Goal: Information Seeking & Learning: Learn about a topic

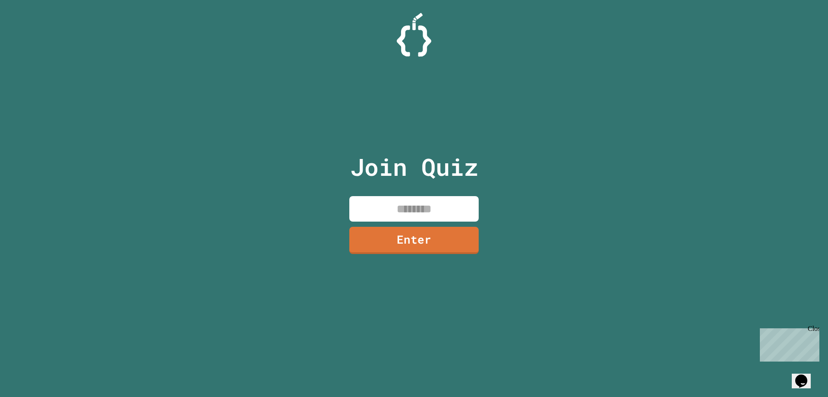
click at [398, 209] on input at bounding box center [413, 208] width 129 height 25
type input "********"
click at [428, 245] on link "Enter" at bounding box center [414, 238] width 120 height 28
click at [389, 209] on input at bounding box center [413, 208] width 129 height 25
type input "********"
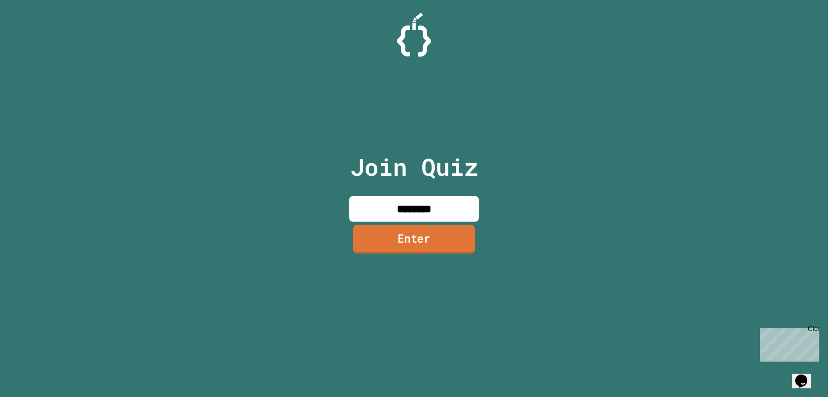
click at [408, 249] on link "Enter" at bounding box center [414, 239] width 122 height 28
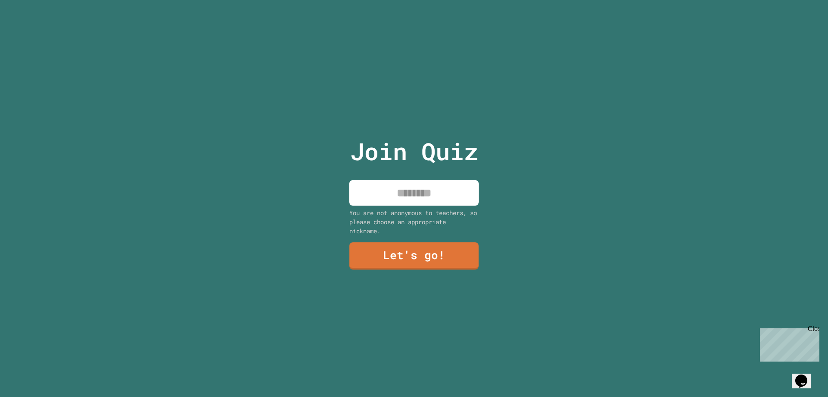
click at [425, 197] on input at bounding box center [413, 192] width 129 height 25
type input "*****"
click at [440, 254] on link "Let's go!" at bounding box center [414, 254] width 117 height 28
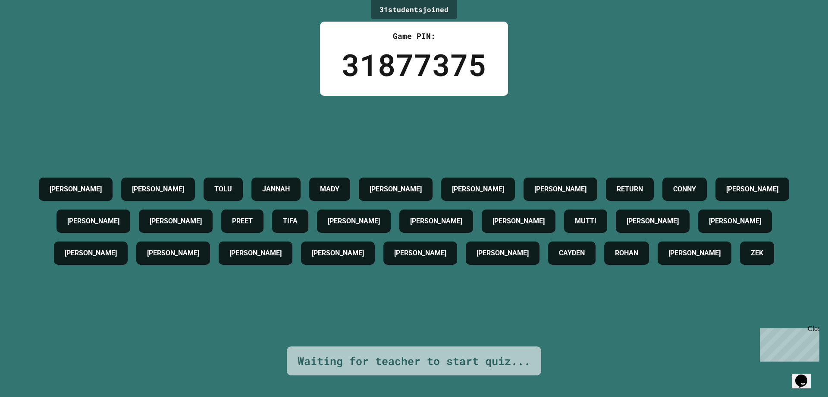
drag, startPoint x: 723, startPoint y: 172, endPoint x: 661, endPoint y: 158, distance: 63.1
drag, startPoint x: 661, startPoint y: 158, endPoint x: 634, endPoint y: 161, distance: 26.9
click at [643, 184] on h4 "RETURN" at bounding box center [630, 189] width 26 height 10
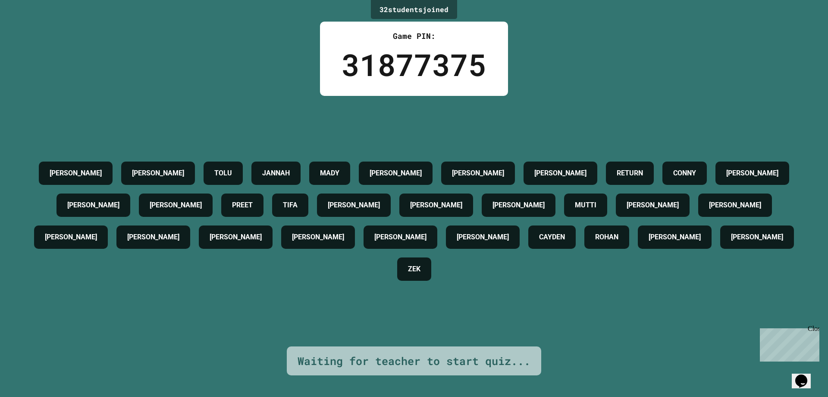
click at [567, 168] on h4 "[PERSON_NAME]" at bounding box center [561, 173] width 52 height 10
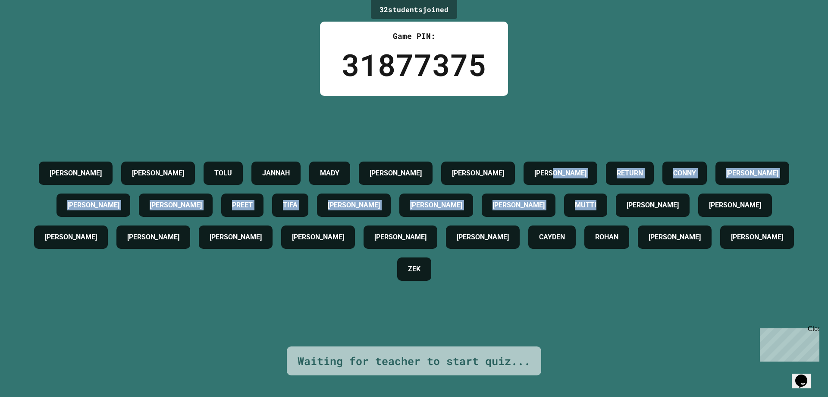
drag, startPoint x: 600, startPoint y: 171, endPoint x: 705, endPoint y: 188, distance: 106.5
click at [705, 188] on div "[PERSON_NAME] TOLU JANNAH [PERSON_NAME] [PERSON_NAME] RETURN [PERSON_NAME] [PER…" at bounding box center [414, 221] width 785 height 128
click at [607, 193] on div "MUTTI" at bounding box center [585, 204] width 43 height 23
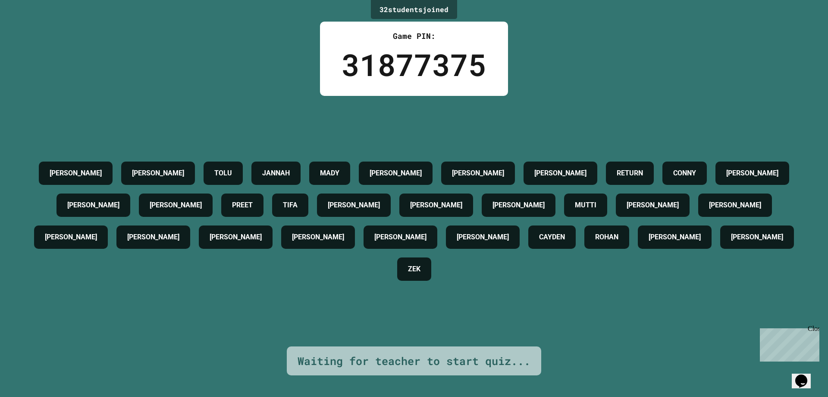
click at [665, 285] on div "[PERSON_NAME] TOLU JANNAH [PERSON_NAME] [PERSON_NAME] RETURN [PERSON_NAME] [PER…" at bounding box center [414, 221] width 785 height 128
drag, startPoint x: 665, startPoint y: 285, endPoint x: 215, endPoint y: 201, distance: 457.3
click at [455, 245] on div "[PERSON_NAME] TOLU JANNAH [PERSON_NAME] [PERSON_NAME] RETURN [PERSON_NAME] [PER…" at bounding box center [414, 221] width 785 height 128
click at [87, 177] on div "[PERSON_NAME] TOLU JANNAH [PERSON_NAME] [PERSON_NAME] RETURN [PERSON_NAME] [PER…" at bounding box center [414, 221] width 785 height 128
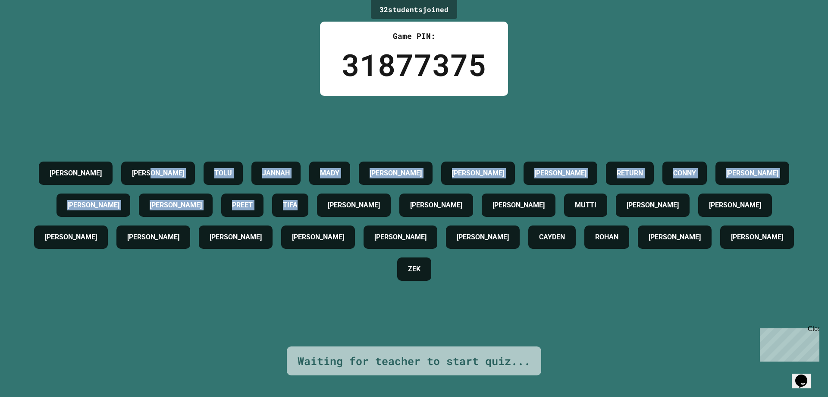
drag, startPoint x: 210, startPoint y: 174, endPoint x: 479, endPoint y: 206, distance: 271.6
click at [410, 206] on div "[PERSON_NAME] TOLU JANNAH [PERSON_NAME] [PERSON_NAME] RETURN [PERSON_NAME] [PER…" at bounding box center [414, 221] width 785 height 128
click at [473, 206] on div "[PERSON_NAME]" at bounding box center [437, 204] width 74 height 23
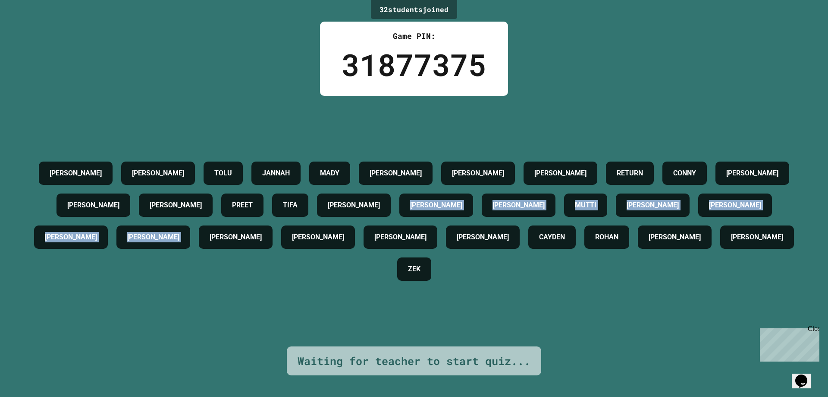
drag, startPoint x: 286, startPoint y: 279, endPoint x: 172, endPoint y: 269, distance: 114.3
click at [205, 278] on div "[PERSON_NAME] TOLU JANNAH [PERSON_NAME] [PERSON_NAME] RETURN [PERSON_NAME] [PER…" at bounding box center [414, 221] width 785 height 128
click at [165, 259] on div "[PERSON_NAME] TOLU JANNAH [PERSON_NAME] [PERSON_NAME] RETURN [PERSON_NAME] [PER…" at bounding box center [414, 221] width 785 height 128
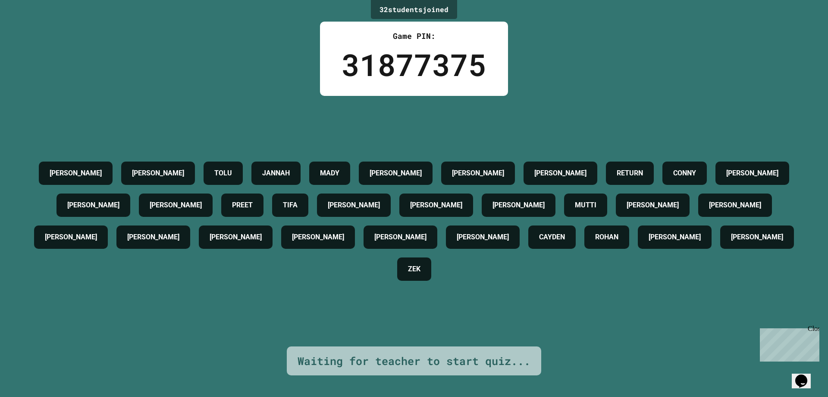
click at [179, 236] on h4 "[PERSON_NAME]" at bounding box center [153, 237] width 52 height 10
click at [427, 235] on h4 "[PERSON_NAME]" at bounding box center [401, 237] width 52 height 10
click at [378, 220] on div "[PERSON_NAME] TOLU JANNAH [PERSON_NAME] [PERSON_NAME] RETURN [PERSON_NAME] [PER…" at bounding box center [414, 221] width 785 height 128
click at [359, 219] on div "[PERSON_NAME] TOLU JANNAH [PERSON_NAME] [PERSON_NAME] RETURN [PERSON_NAME] [PER…" at bounding box center [414, 221] width 785 height 128
click at [190, 225] on div "[PERSON_NAME]" at bounding box center [153, 236] width 74 height 23
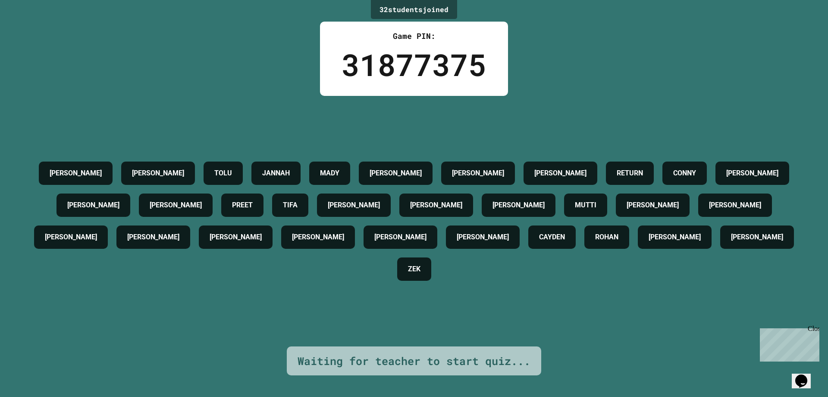
click at [213, 213] on div "[PERSON_NAME]" at bounding box center [176, 204] width 74 height 23
click at [210, 212] on div "[PERSON_NAME]" at bounding box center [176, 204] width 74 height 23
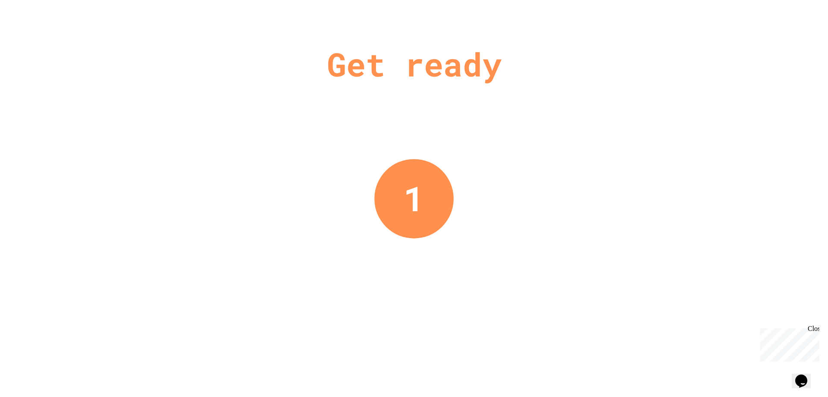
click at [161, 165] on div "Get ready 1" at bounding box center [414, 198] width 828 height 397
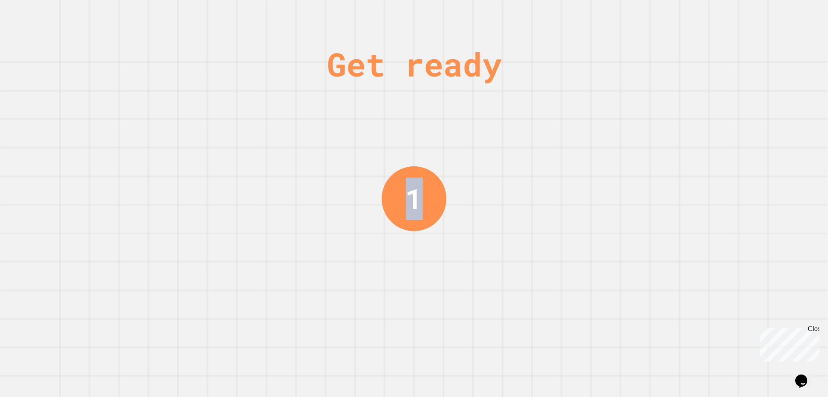
click at [161, 165] on div "Get ready 1" at bounding box center [414, 198] width 828 height 397
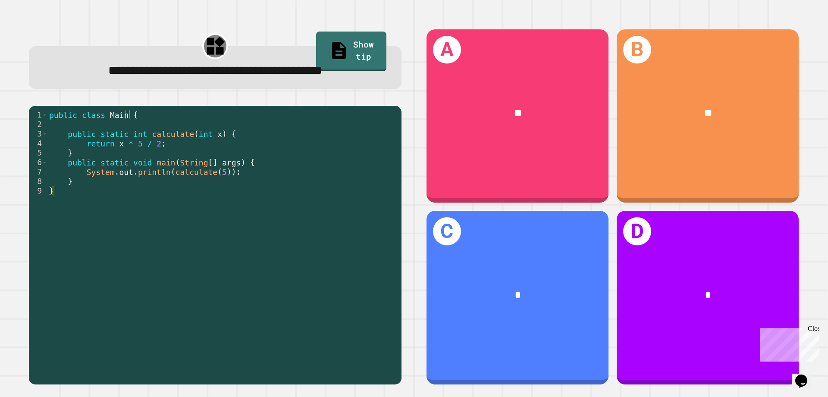
drag, startPoint x: 198, startPoint y: 146, endPoint x: 190, endPoint y: 151, distance: 9.5
click at [196, 144] on div "public class Main { public static int calculate ( int x ) { return x * 5 / 2 ; …" at bounding box center [222, 243] width 350 height 266
click at [168, 164] on div "public class Main { public static int calculate ( int x ) { return x * 5 / 2 ; …" at bounding box center [222, 243] width 350 height 266
click at [180, 212] on div "public class Main { public static int calculate ( int x ) { return x * 5 / 2 ; …" at bounding box center [222, 243] width 350 height 266
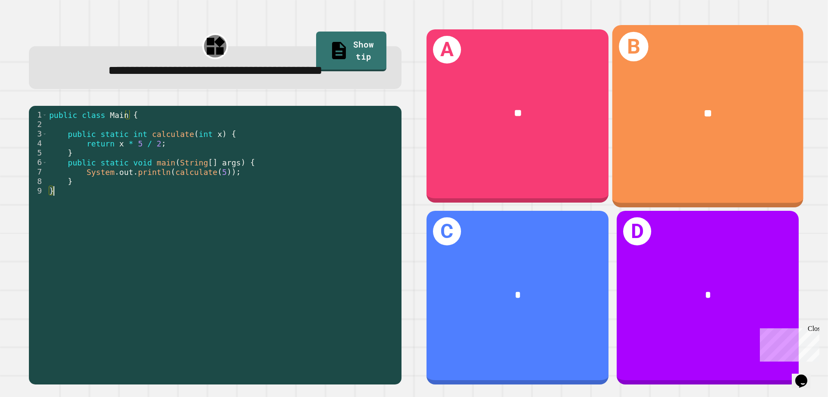
click at [675, 147] on div "B **" at bounding box center [708, 116] width 191 height 182
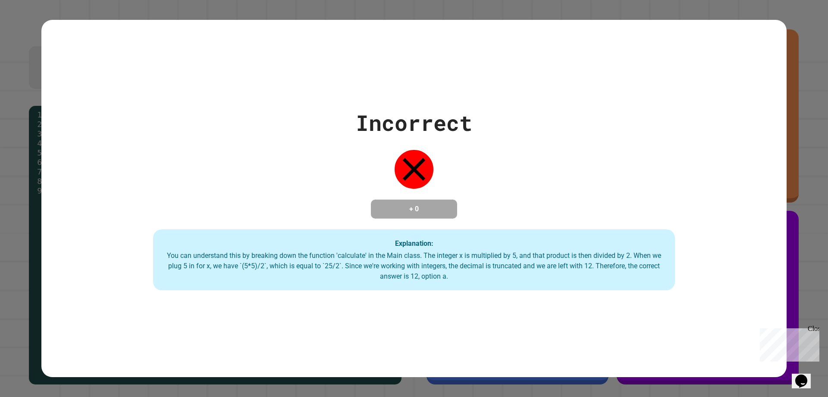
click at [805, 170] on div "Incorrect + 0 Explanation: You can understand this by breaking down the functio…" at bounding box center [414, 198] width 828 height 397
click at [425, 153] on icon at bounding box center [414, 169] width 39 height 39
click at [424, 153] on icon at bounding box center [414, 169] width 39 height 39
click at [424, 155] on icon at bounding box center [414, 169] width 39 height 39
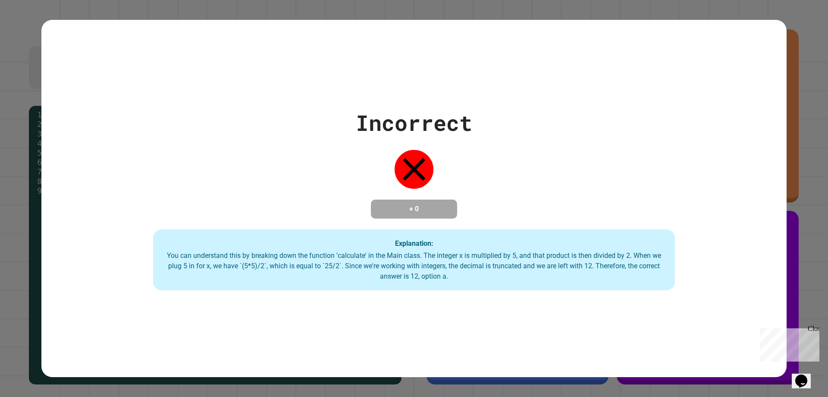
click at [377, 76] on div "Incorrect + 0 Explanation: You can understand this by breaking down the functio…" at bounding box center [414, 198] width 746 height 357
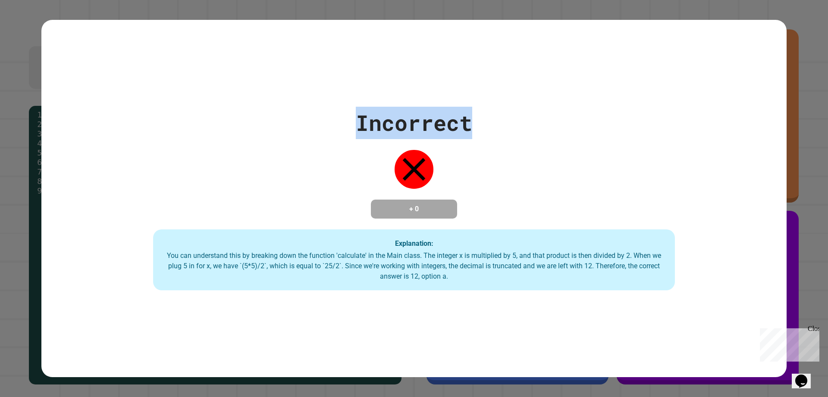
click at [377, 76] on div "Incorrect + 0 Explanation: You can understand this by breaking down the functio…" at bounding box center [414, 198] width 746 height 357
click at [375, 175] on div "Incorrect + 0 Explanation: You can understand this by breaking down the functio…" at bounding box center [414, 199] width 746 height 184
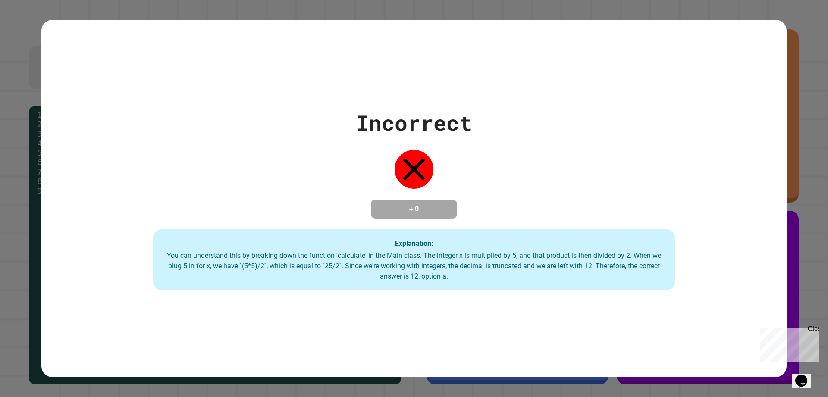
click at [0, 236] on div "Incorrect + 0 Explanation: You can understand this by breaking down the functio…" at bounding box center [414, 198] width 828 height 397
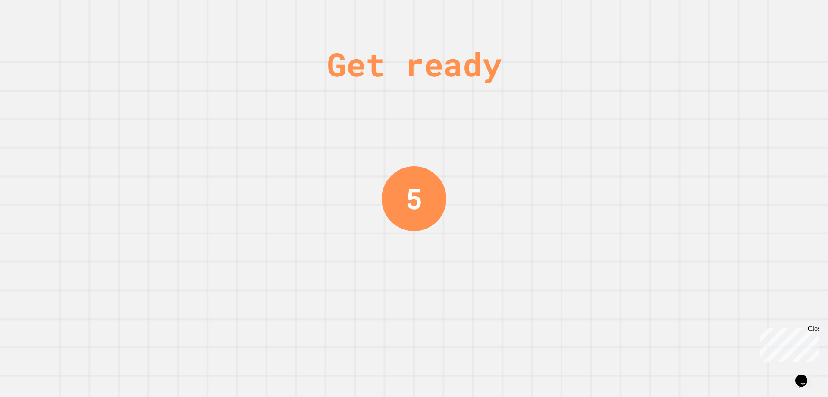
click at [378, 93] on div "Get ready 5" at bounding box center [414, 198] width 828 height 397
click at [378, 93] on div "Get ready 4" at bounding box center [414, 198] width 828 height 397
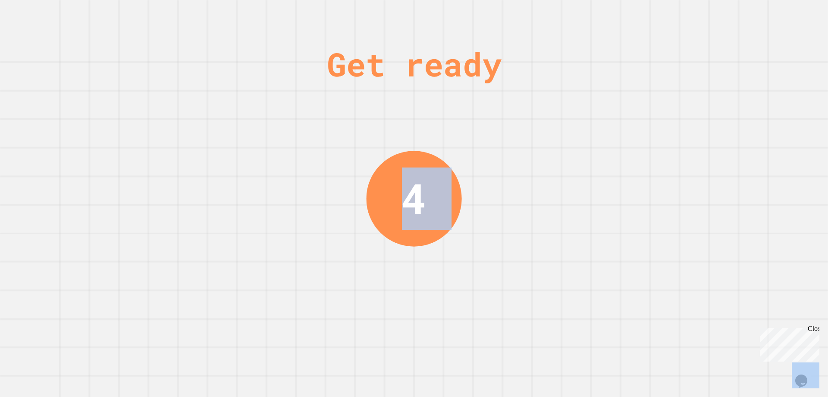
click at [378, 93] on div "Get ready 4" at bounding box center [414, 198] width 828 height 397
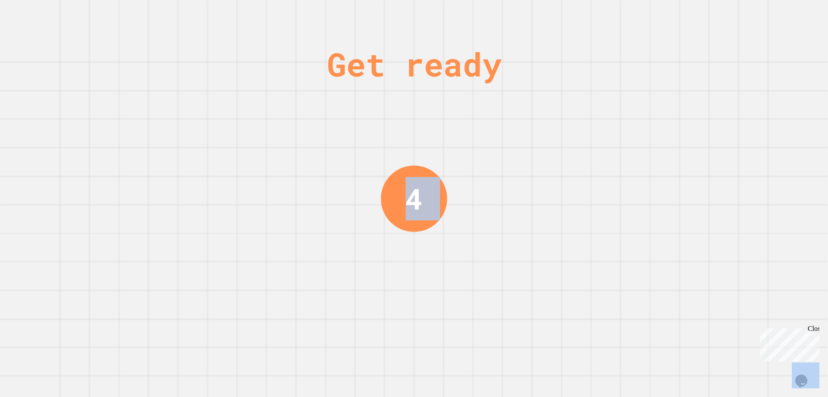
click at [378, 93] on div "Get ready 4" at bounding box center [414, 198] width 828 height 397
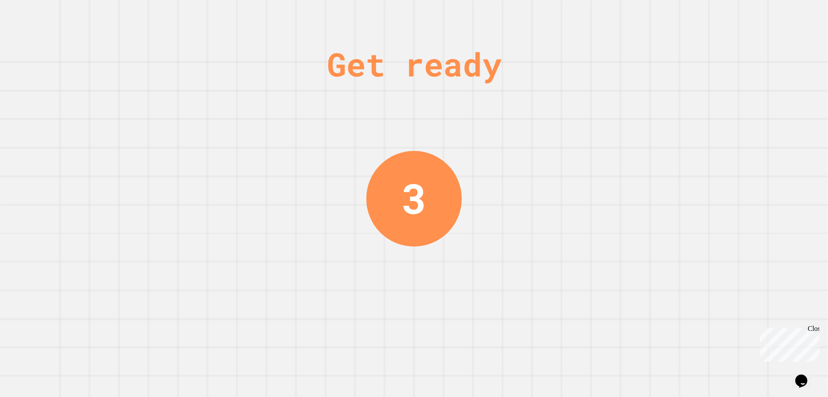
click at [377, 87] on div "Get ready" at bounding box center [414, 64] width 175 height 49
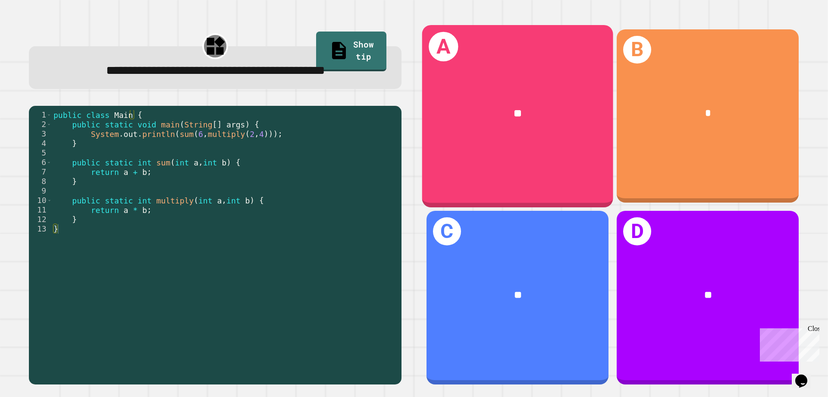
click at [437, 89] on div "**" at bounding box center [517, 114] width 191 height 58
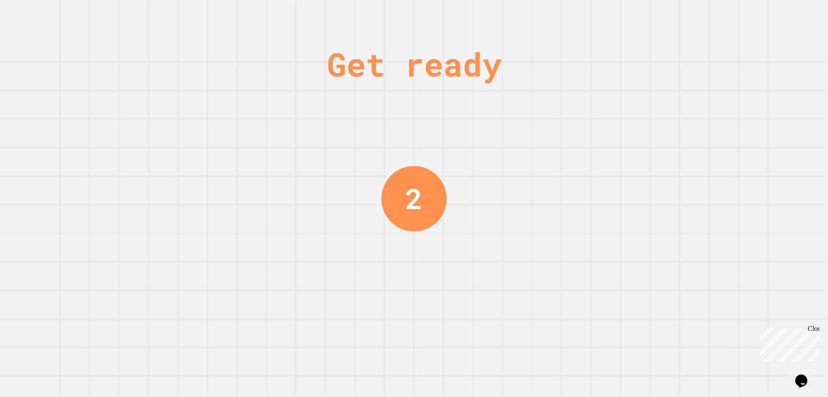
click at [288, 80] on div "Get ready 2" at bounding box center [414, 198] width 828 height 397
click at [283, 77] on div "Get ready 2" at bounding box center [414, 198] width 828 height 397
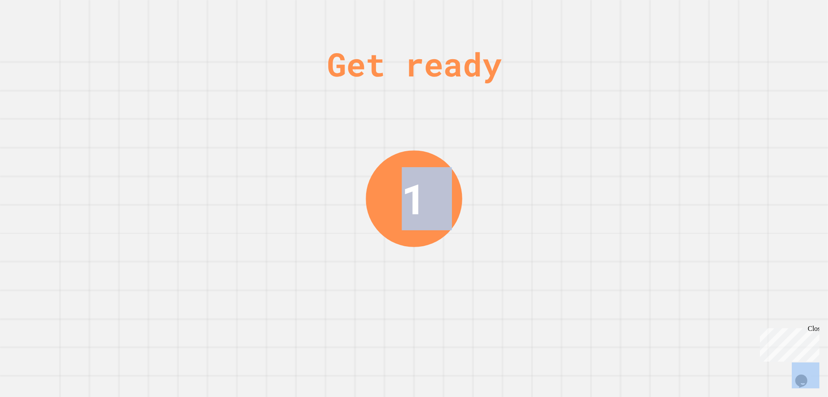
click at [295, 84] on div "Get ready 1" at bounding box center [414, 198] width 828 height 397
click at [295, 85] on div "Get ready 1" at bounding box center [414, 198] width 828 height 397
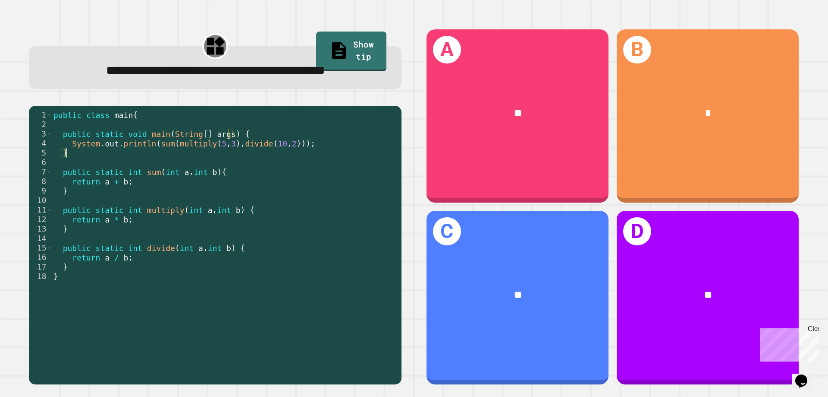
click at [338, 176] on div "public class main { public static void main ( String [ ] args ) { System . out …" at bounding box center [225, 233] width 346 height 247
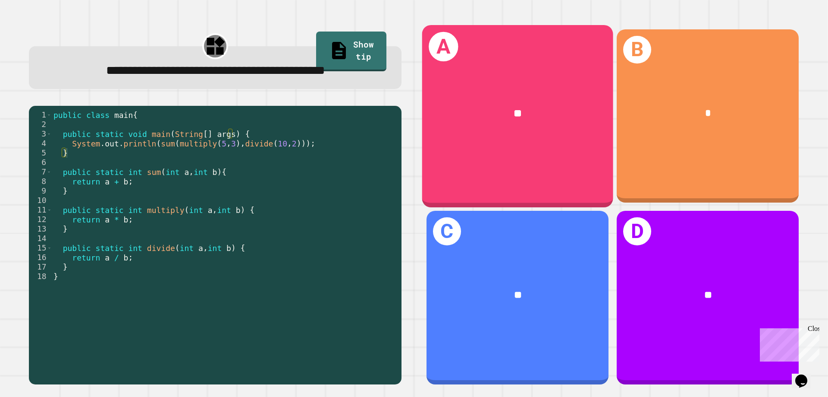
click at [448, 135] on div "**" at bounding box center [517, 114] width 191 height 58
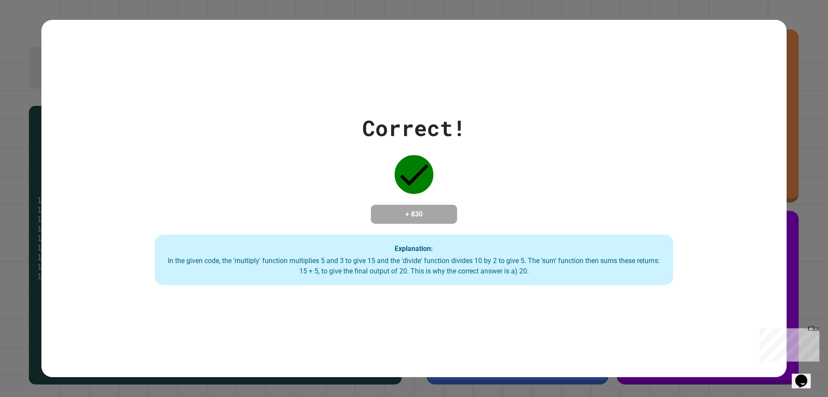
click at [13, 135] on div "Correct! + 830 Explanation: In the given code, the 'multiply' function multipli…" at bounding box center [414, 198] width 828 height 397
click at [518, 318] on div "Correct! + 830 Explanation: In the given code, the 'multiply' function multipli…" at bounding box center [414, 198] width 746 height 357
click at [813, 333] on div "Close" at bounding box center [813, 329] width 11 height 11
click at [425, 209] on h4 "+ 830" at bounding box center [414, 214] width 69 height 10
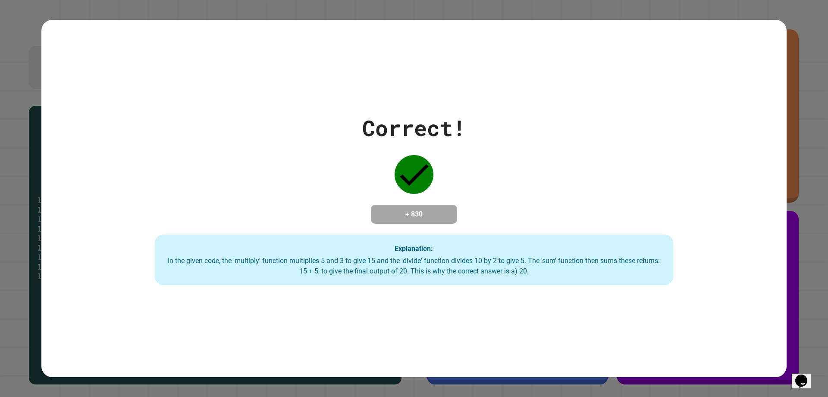
click at [380, 164] on div "Correct! + 830 Explanation: In the given code, the 'multiply' function multipli…" at bounding box center [414, 198] width 741 height 173
click at [420, 166] on icon at bounding box center [414, 174] width 39 height 39
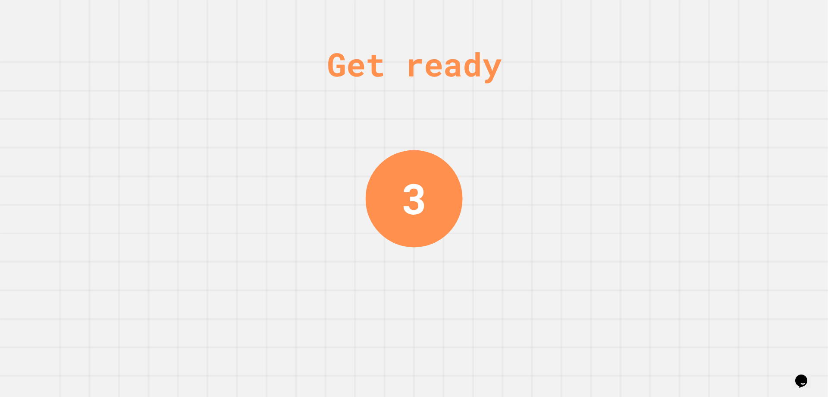
click at [193, 185] on div "Get ready 3" at bounding box center [414, 198] width 828 height 397
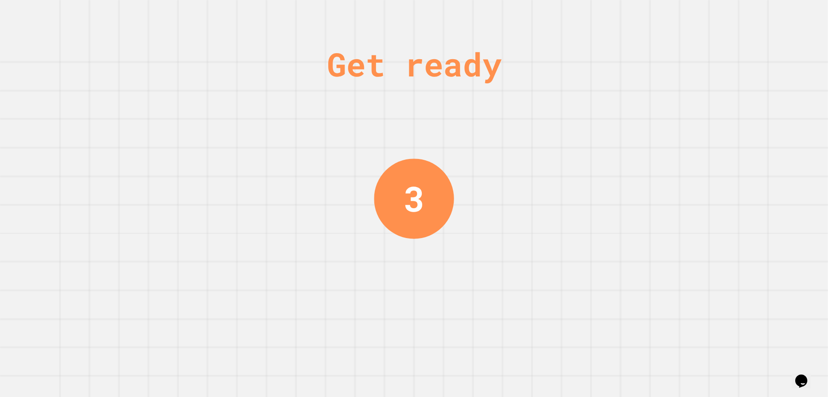
click at [175, 199] on div "Get ready 3" at bounding box center [414, 198] width 828 height 397
click at [175, 203] on div "Get ready 2" at bounding box center [414, 198] width 828 height 397
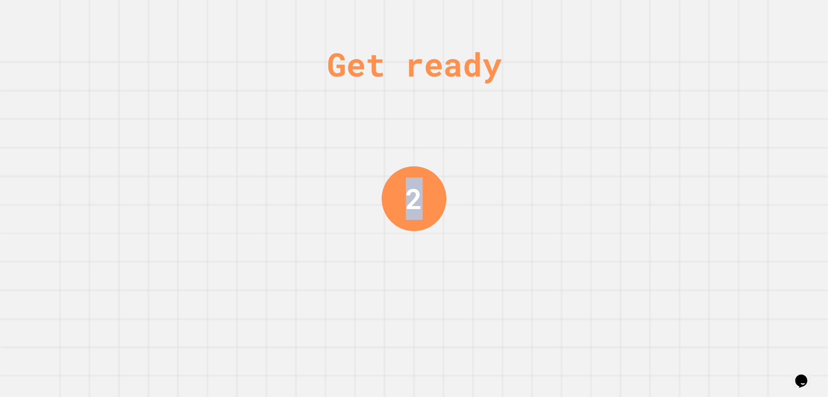
click at [175, 204] on div "Get ready 2" at bounding box center [414, 198] width 828 height 397
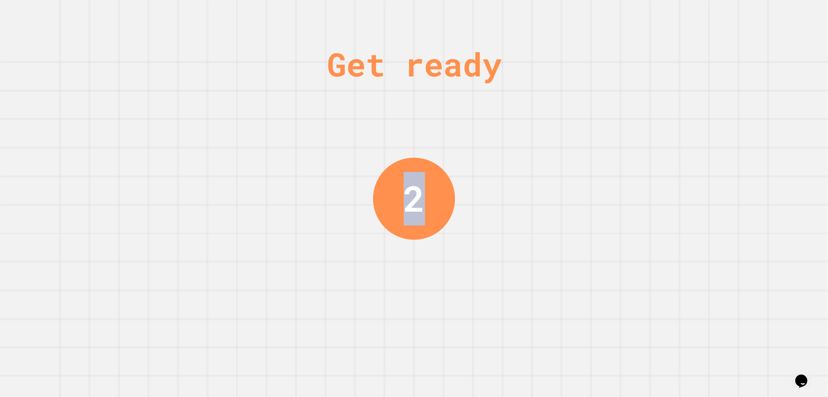
click at [176, 207] on div "Get ready 2" at bounding box center [414, 198] width 828 height 397
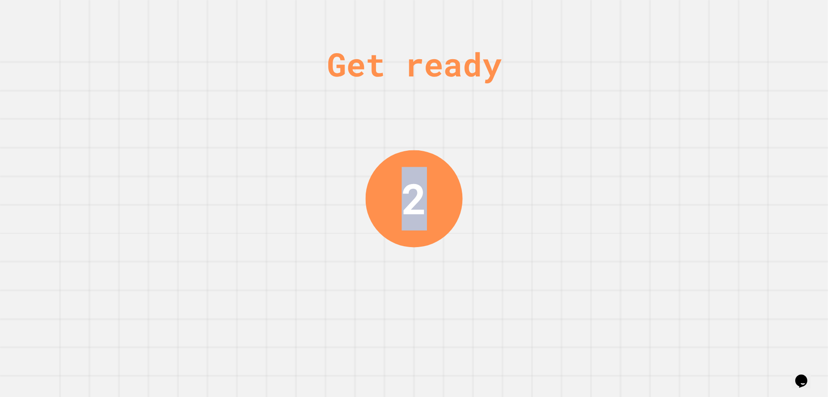
click at [177, 210] on div "Get ready 2" at bounding box center [414, 198] width 828 height 397
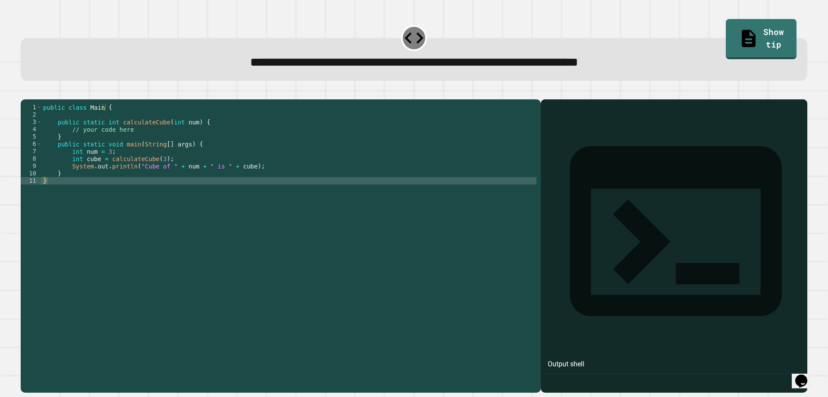
click at [672, 196] on div at bounding box center [674, 258] width 258 height 268
click at [567, 161] on div at bounding box center [674, 258] width 258 height 268
click at [287, 179] on div "public class Main { public static int calculateCube ( int num ) { // your code …" at bounding box center [288, 236] width 495 height 264
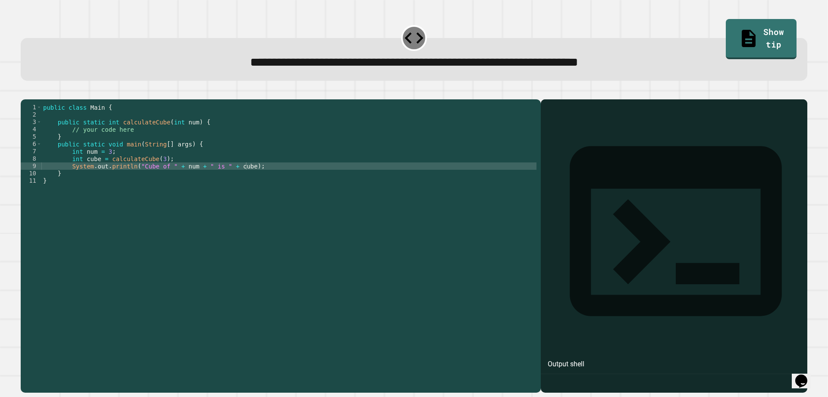
click at [607, 151] on div at bounding box center [674, 258] width 258 height 268
click at [327, 180] on div "public class Main { public static int calculateCube ( int num ) { // your code …" at bounding box center [288, 236] width 495 height 264
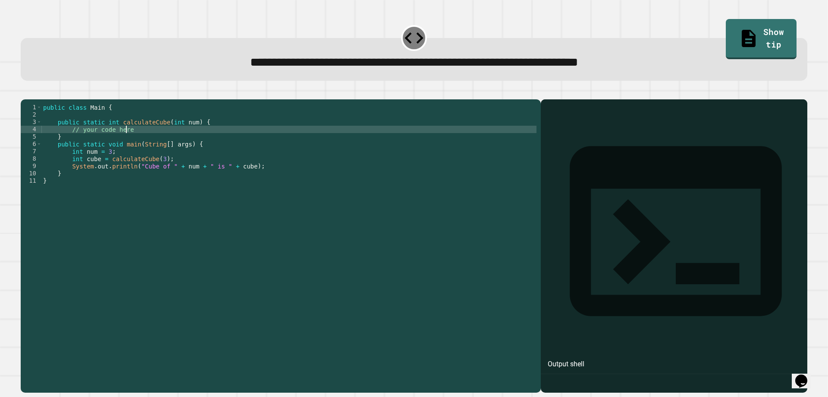
click at [192, 144] on div "public class Main { public static int calculateCube ( int num ) { // your code …" at bounding box center [288, 236] width 495 height 264
type textarea "*"
click at [727, 36] on link "Show tip" at bounding box center [762, 38] width 70 height 42
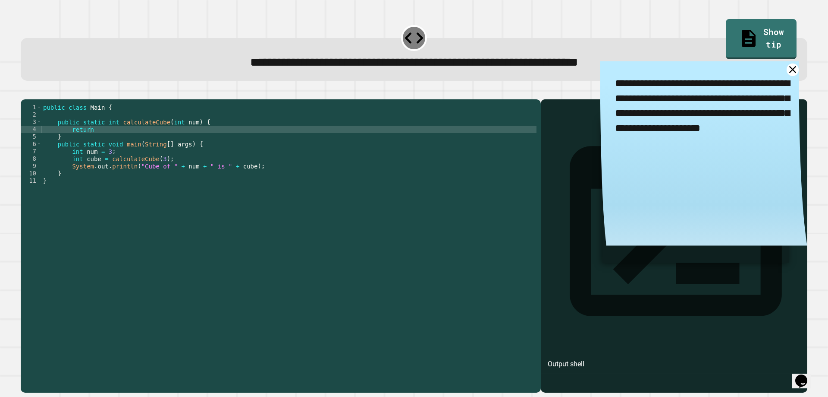
click at [402, 157] on div "public class Main { public static int calculateCube ( int num ) { return } publ…" at bounding box center [288, 236] width 495 height 264
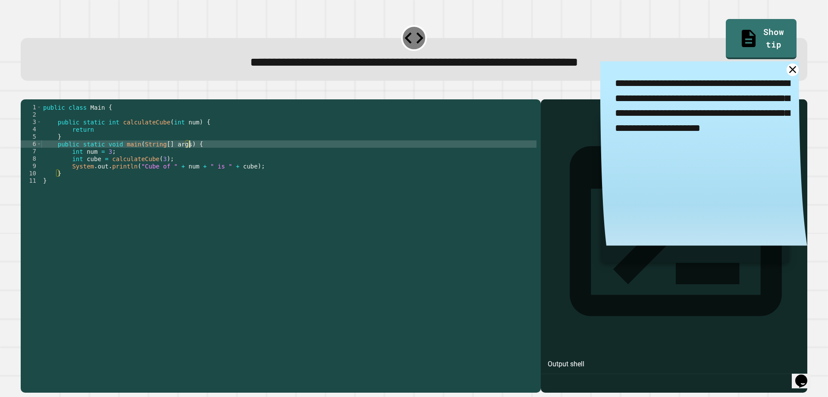
click at [268, 143] on div "public class Main { public static int calculateCube ( int num ) { return } publ…" at bounding box center [288, 236] width 495 height 264
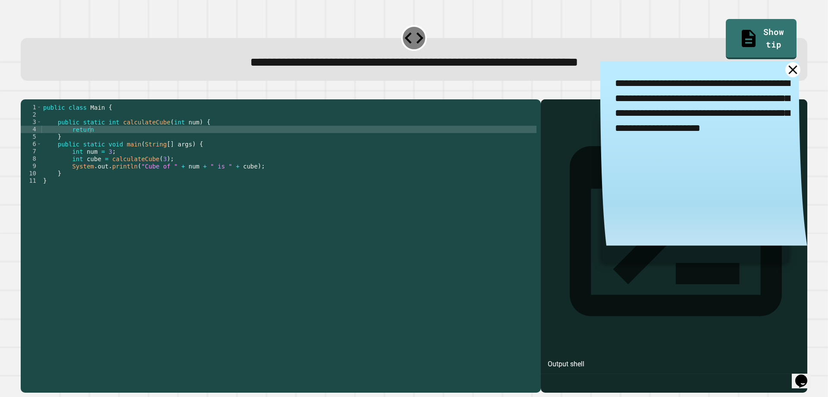
click at [789, 70] on icon at bounding box center [793, 69] width 9 height 9
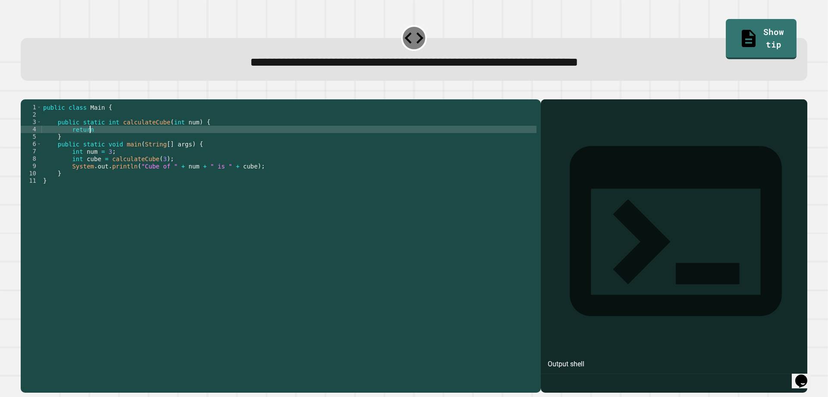
click at [306, 144] on div "public class Main { public static int calculateCube ( int num ) { return } publ…" at bounding box center [288, 236] width 495 height 264
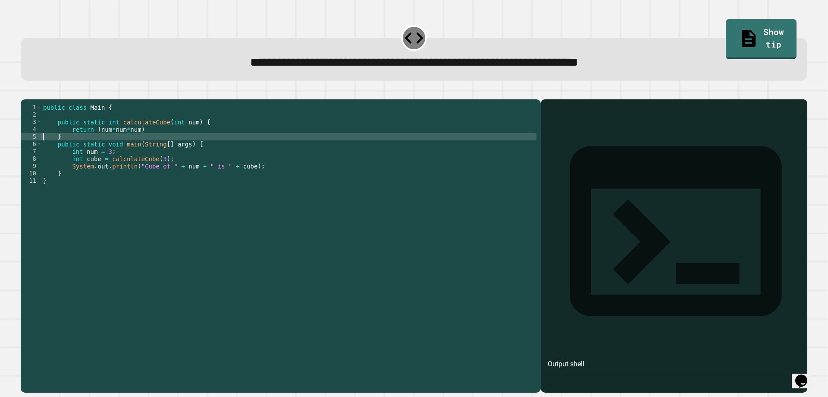
scroll to position [0, 1]
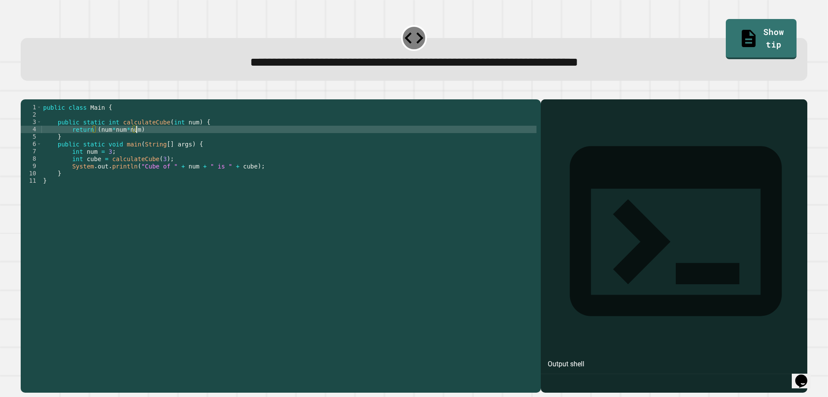
type textarea "**********"
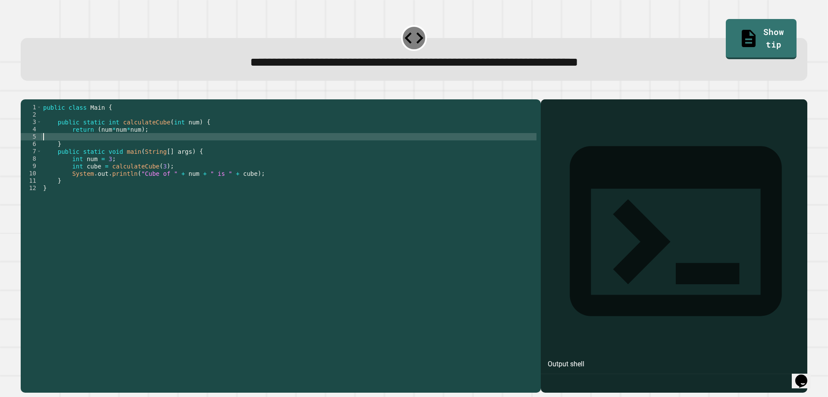
scroll to position [0, 0]
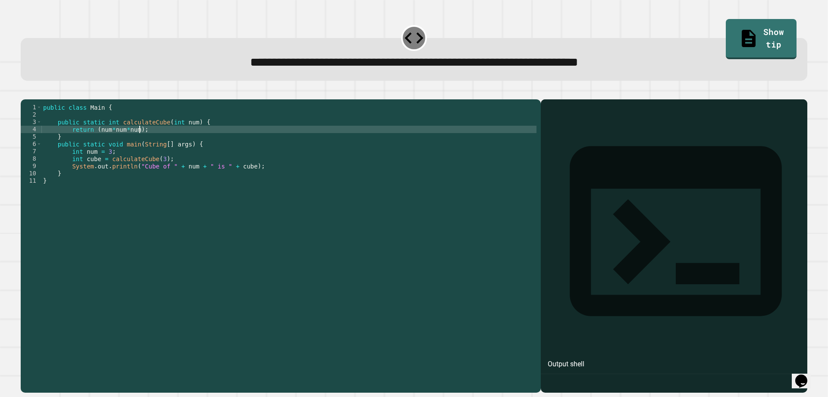
type textarea "**********"
click at [25, 92] on button "button" at bounding box center [25, 92] width 0 height 0
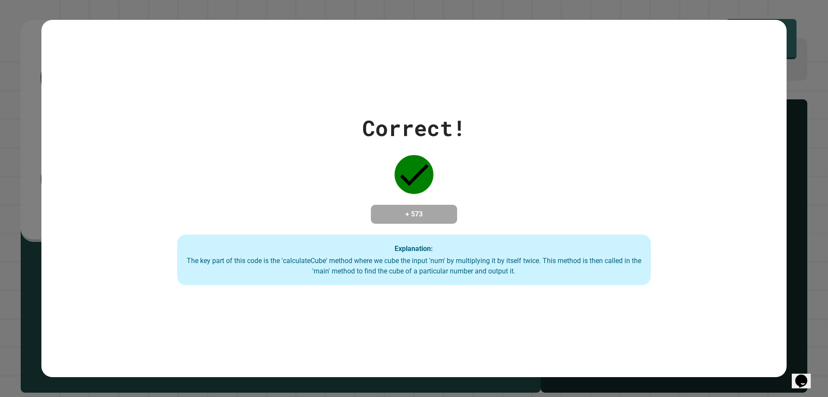
drag, startPoint x: 419, startPoint y: 220, endPoint x: 342, endPoint y: 212, distance: 78.0
click at [342, 215] on div "Correct! + 573 Explanation: The key part of this code is the 'calculateCube' me…" at bounding box center [414, 198] width 677 height 173
click at [365, 210] on div "Correct! + 573 Explanation: The key part of this code is the 'calculateCube' me…" at bounding box center [414, 198] width 677 height 173
drag, startPoint x: 364, startPoint y: 211, endPoint x: 575, endPoint y: 190, distance: 212.0
click at [564, 191] on div "Correct! + 573 Explanation: The key part of this code is the 'calculateCube' me…" at bounding box center [414, 198] width 677 height 173
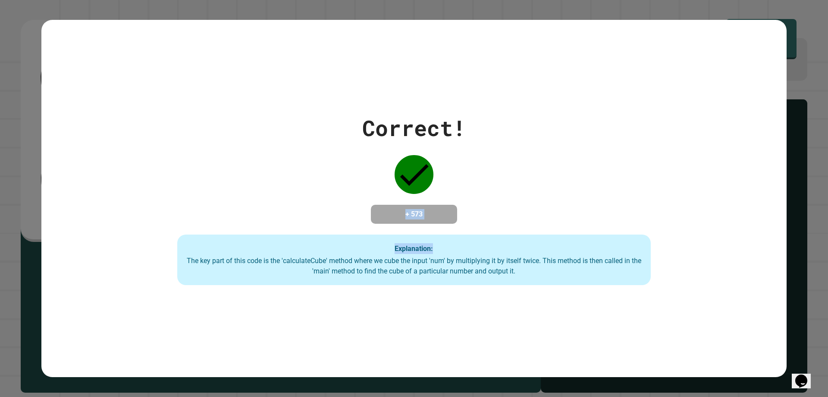
click at [576, 194] on div "Correct! + 573 Explanation: The key part of this code is the 'calculateCube' me…" at bounding box center [414, 198] width 677 height 173
drag, startPoint x: 123, startPoint y: 208, endPoint x: 135, endPoint y: 213, distance: 12.5
click at [124, 208] on div "Correct! + 573 Explanation: The key part of this code is the 'calculateCube' me…" at bounding box center [414, 198] width 677 height 173
click at [395, 178] on icon at bounding box center [414, 174] width 39 height 39
drag, startPoint x: 399, startPoint y: 192, endPoint x: 402, endPoint y: 205, distance: 13.3
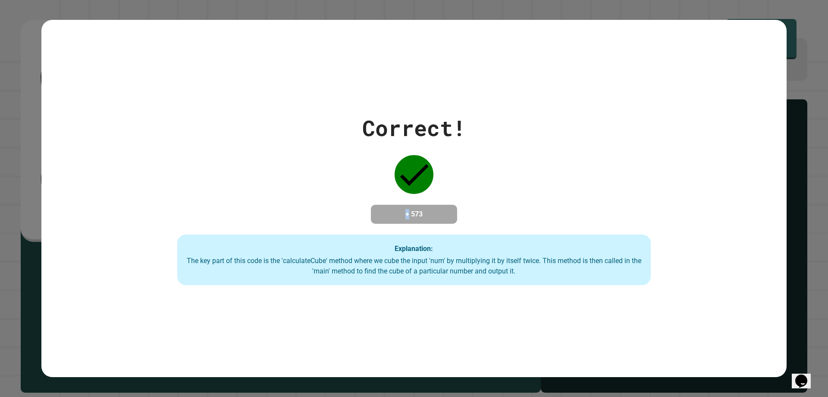
click at [399, 195] on div "Correct! + 573 Explanation: The key part of this code is the 'calculateCube' me…" at bounding box center [414, 198] width 677 height 173
drag, startPoint x: 413, startPoint y: 232, endPoint x: 408, endPoint y: 233, distance: 5.5
click at [411, 233] on div "Correct! + 573 Explanation: The key part of this code is the 'calculateCube' me…" at bounding box center [414, 198] width 677 height 173
drag, startPoint x: 404, startPoint y: 217, endPoint x: 395, endPoint y: 216, distance: 8.7
click at [395, 216] on h4 "+ 573" at bounding box center [414, 214] width 69 height 10
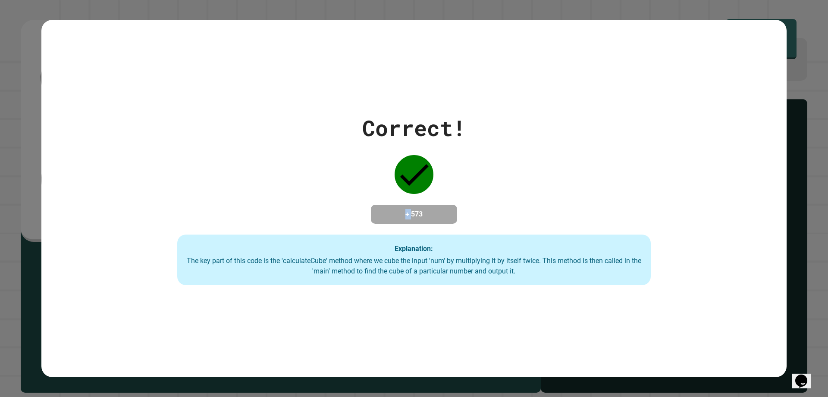
click at [395, 215] on h4 "+ 573" at bounding box center [414, 214] width 69 height 10
drag, startPoint x: 395, startPoint y: 215, endPoint x: 403, endPoint y: 209, distance: 10.2
click at [403, 209] on h4 "+ 573" at bounding box center [414, 214] width 69 height 10
drag, startPoint x: 403, startPoint y: 209, endPoint x: 398, endPoint y: 210, distance: 5.2
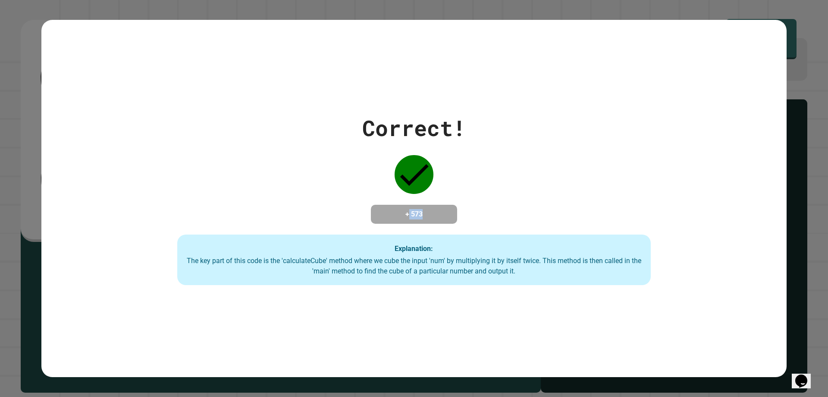
click at [398, 210] on h4 "+ 573" at bounding box center [414, 214] width 69 height 10
drag, startPoint x: 398, startPoint y: 210, endPoint x: 391, endPoint y: 211, distance: 7.3
click at [391, 211] on h4 "+ 573" at bounding box center [414, 214] width 69 height 10
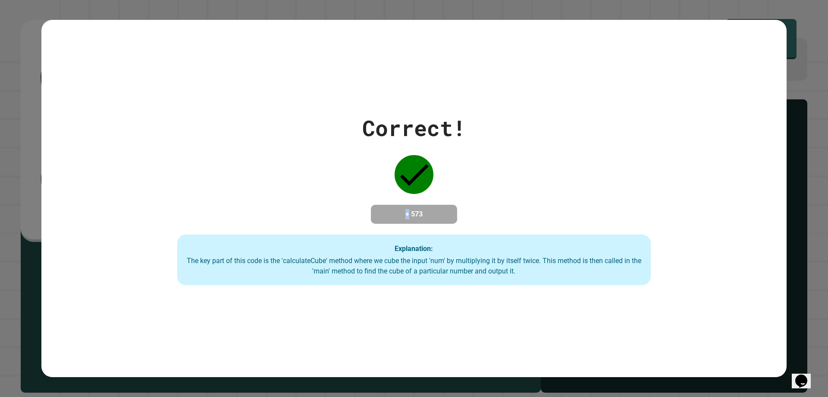
drag, startPoint x: 391, startPoint y: 211, endPoint x: 395, endPoint y: 210, distance: 4.4
click at [395, 210] on h4 "+ 573" at bounding box center [414, 214] width 69 height 10
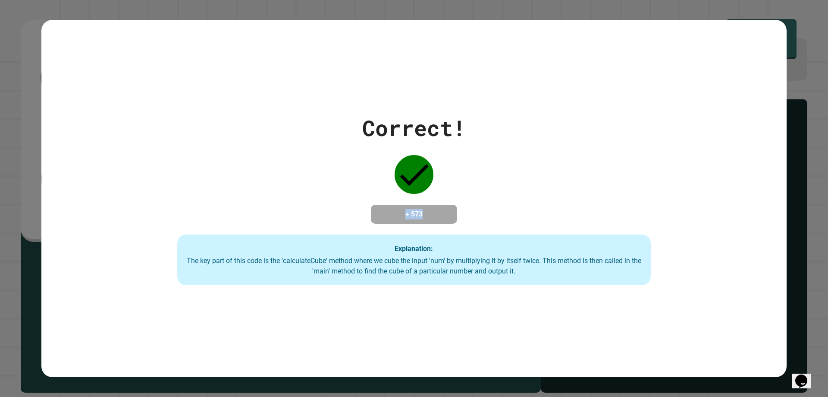
click at [395, 210] on h4 "+ 573" at bounding box center [414, 214] width 69 height 10
click at [365, 217] on div "Correct! + 573 Explanation: The key part of this code is the 'calculateCube' me…" at bounding box center [414, 198] width 677 height 173
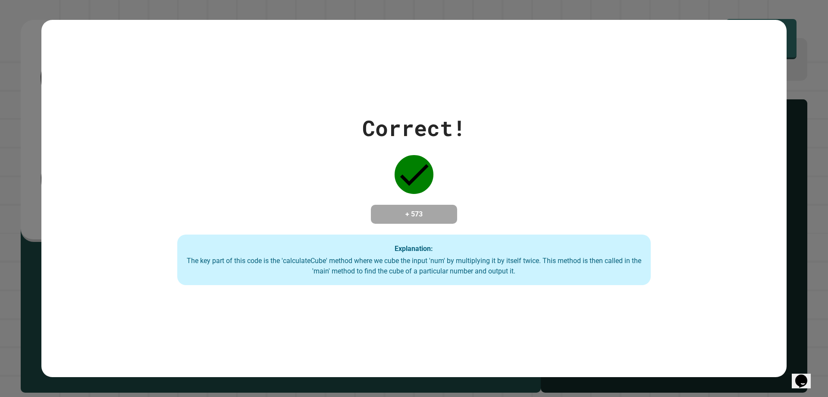
drag, startPoint x: 383, startPoint y: 218, endPoint x: 300, endPoint y: 264, distance: 95.2
click at [300, 264] on div "The key part of this code is the 'calculateCube' method where we cube the input…" at bounding box center [414, 265] width 456 height 21
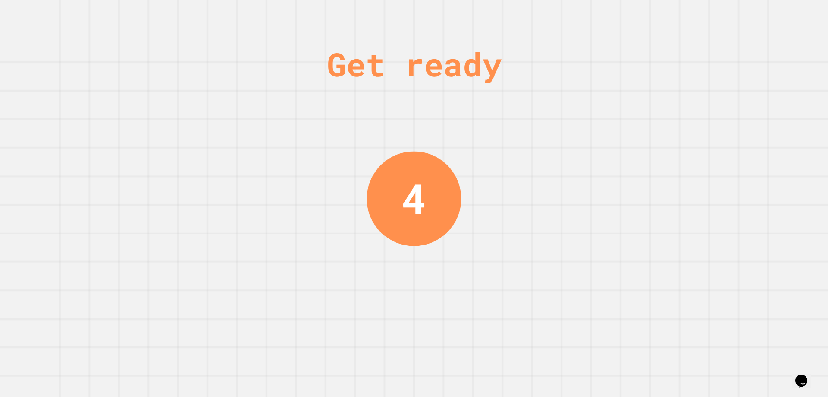
click at [803, 84] on div "Get ready 4" at bounding box center [414, 198] width 828 height 397
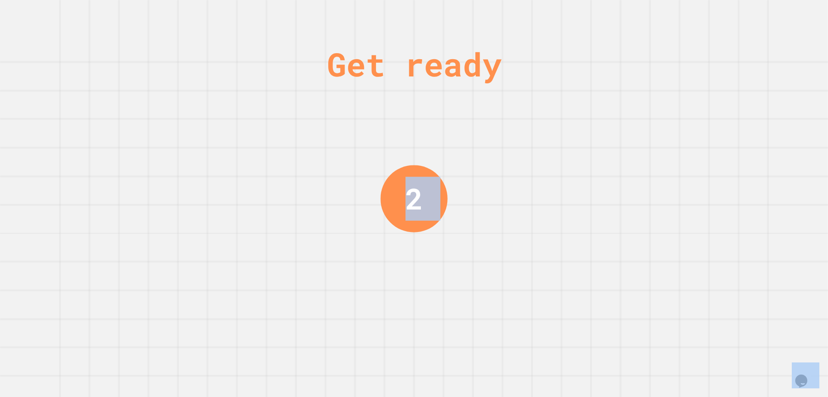
click at [803, 84] on div "Get ready 2" at bounding box center [414, 198] width 828 height 397
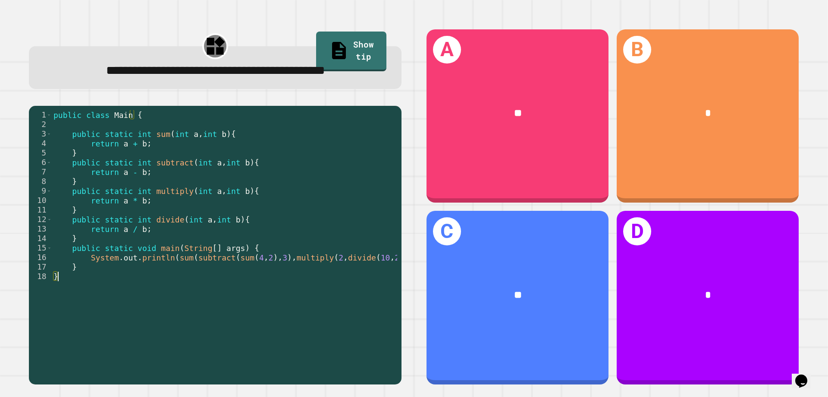
drag, startPoint x: 253, startPoint y: 315, endPoint x: 230, endPoint y: 346, distance: 39.2
click at [228, 326] on div "public class Main { public static int sum ( int a , int b ) { return a + b ; } …" at bounding box center [233, 233] width 362 height 247
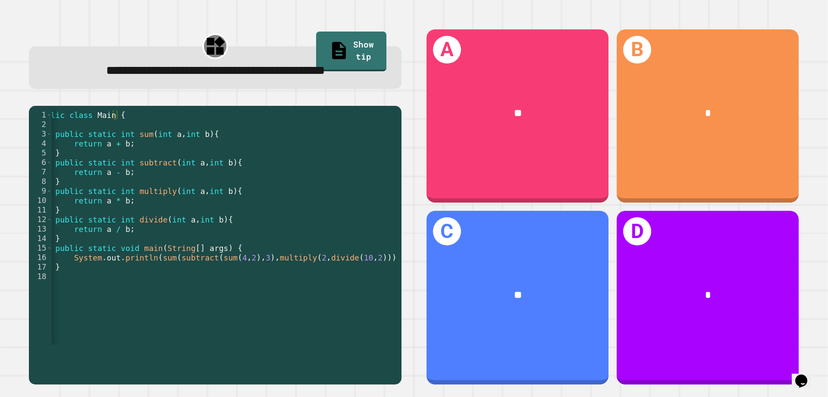
scroll to position [0, 23]
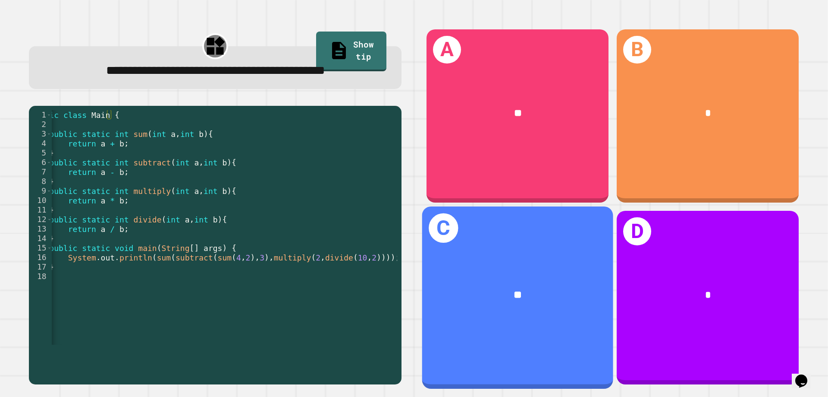
click at [510, 270] on div "**" at bounding box center [517, 295] width 191 height 58
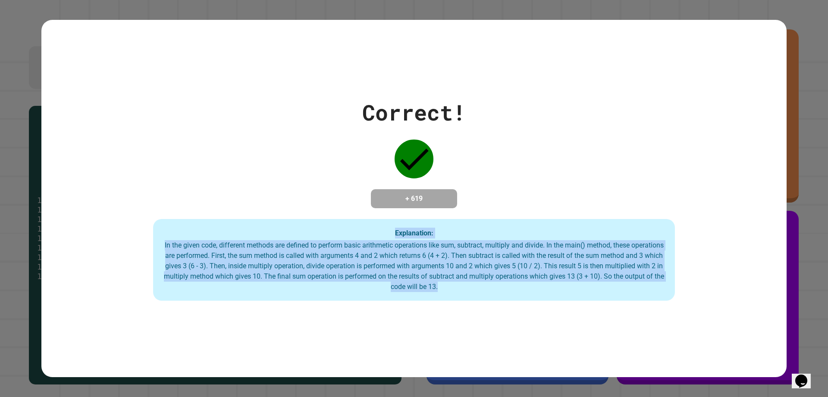
drag, startPoint x: 514, startPoint y: 297, endPoint x: 180, endPoint y: 232, distance: 339.8
click at [180, 232] on div "Explanation: In the given code, different methods are defined to perform basic …" at bounding box center [414, 260] width 522 height 82
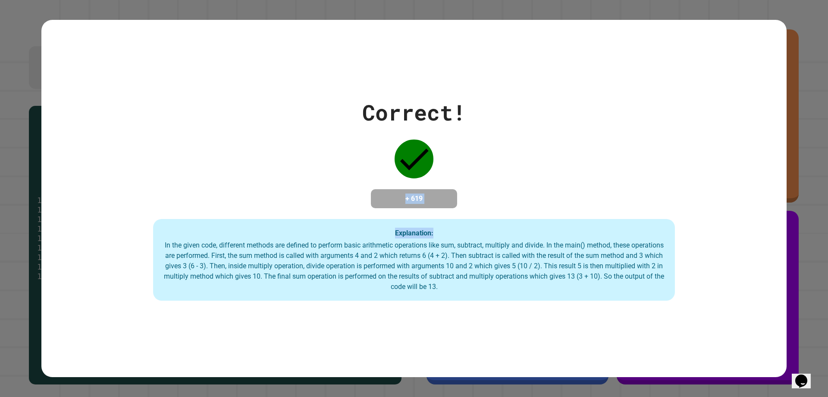
drag, startPoint x: 475, startPoint y: 213, endPoint x: 355, endPoint y: 204, distance: 120.7
click at [355, 204] on div "Correct! + 619 Explanation: In the given code, different methods are defined to…" at bounding box center [414, 198] width 746 height 205
click at [422, 205] on div "+ 619" at bounding box center [414, 198] width 86 height 19
click at [454, 239] on div "Explanation: In the given code, different methods are defined to perform basic …" at bounding box center [414, 260] width 522 height 82
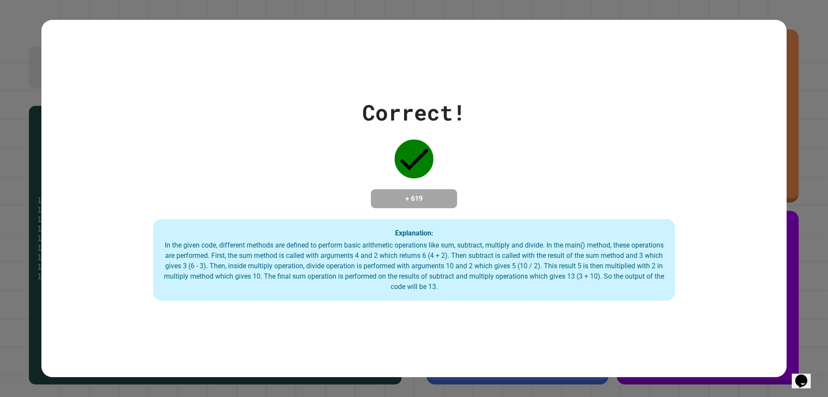
click at [445, 270] on div "In the given code, different methods are defined to perform basic arithmetic op…" at bounding box center [414, 266] width 505 height 52
click at [459, 280] on div "In the given code, different methods are defined to perform basic arithmetic op…" at bounding box center [414, 266] width 505 height 52
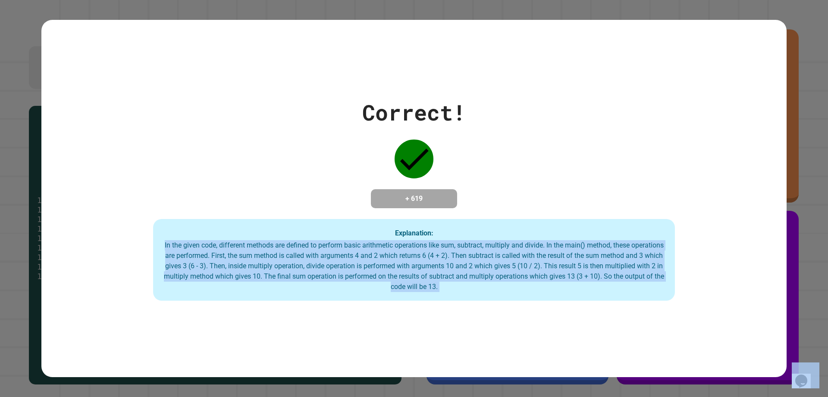
click at [459, 280] on div "In the given code, different methods are defined to perform basic arithmetic op…" at bounding box center [414, 266] width 505 height 52
click at [475, 279] on div "In the given code, different methods are defined to perform basic arithmetic op…" at bounding box center [414, 266] width 505 height 52
drag, startPoint x: 495, startPoint y: 285, endPoint x: 30, endPoint y: 169, distance: 479.3
click at [32, 172] on div "Correct! + 619 Explanation: In the given code, different methods are defined to…" at bounding box center [414, 198] width 828 height 397
click at [37, 174] on div "Correct! + 619 Explanation: In the given code, different methods are defined to…" at bounding box center [414, 198] width 828 height 397
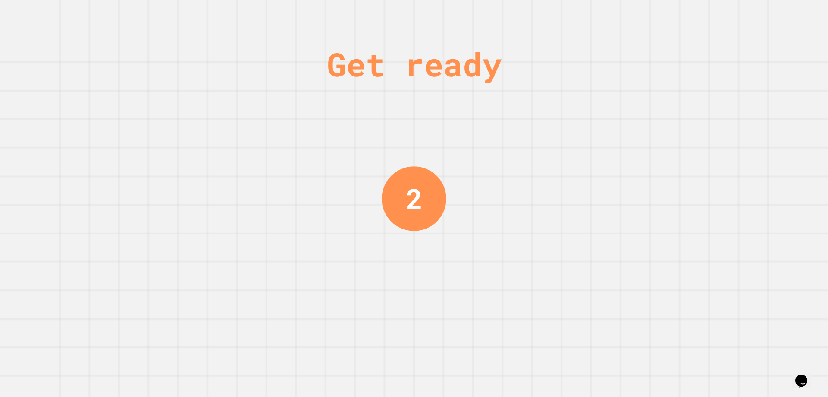
click at [315, 178] on div "Get ready 2" at bounding box center [414, 198] width 828 height 397
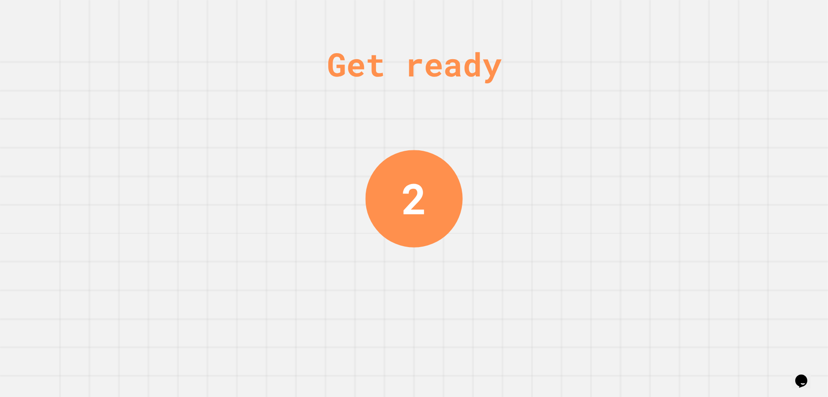
click at [372, 144] on div "Get ready 2" at bounding box center [414, 198] width 828 height 397
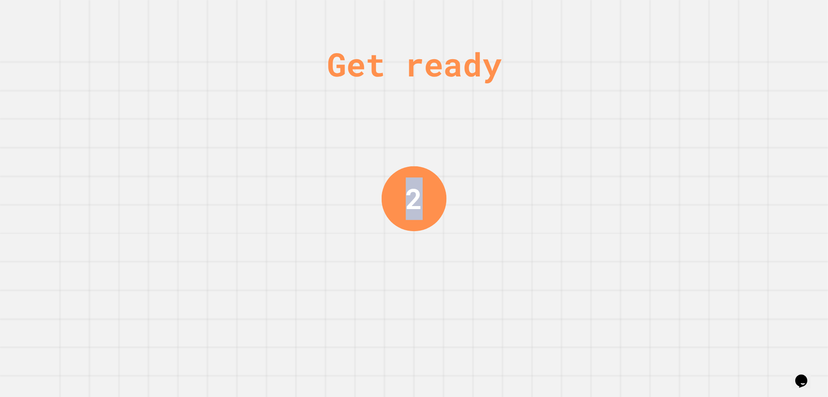
click at [372, 144] on div "Get ready 2" at bounding box center [414, 198] width 828 height 397
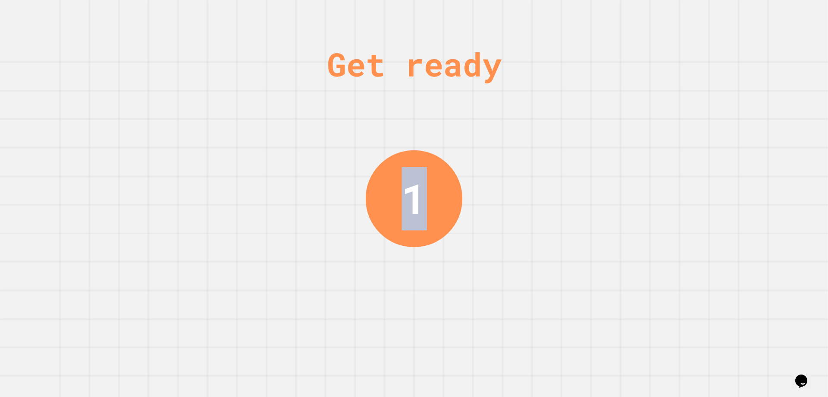
click at [390, 114] on div "Get ready 1" at bounding box center [414, 198] width 65 height 397
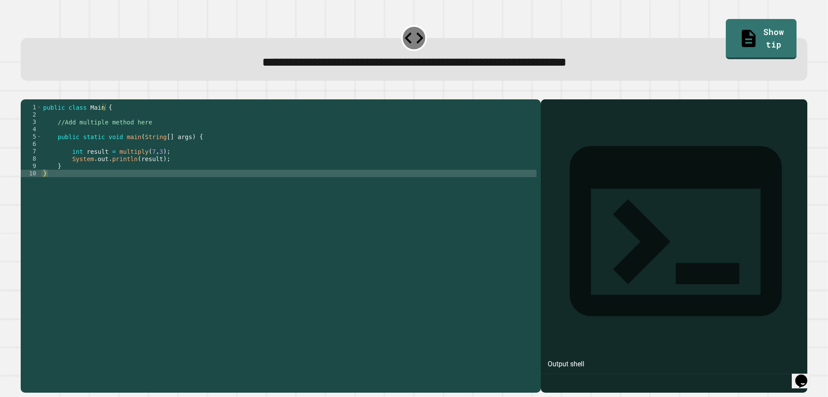
click at [162, 137] on div "public class Main { //Add multiple method here public static void main ( String…" at bounding box center [288, 236] width 495 height 264
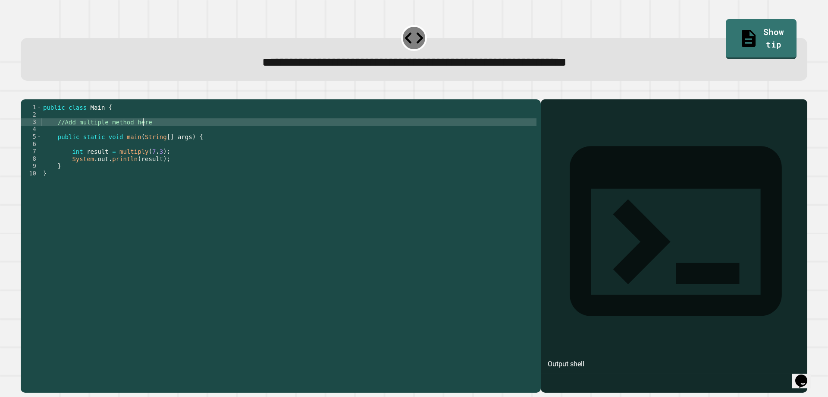
type textarea "**********"
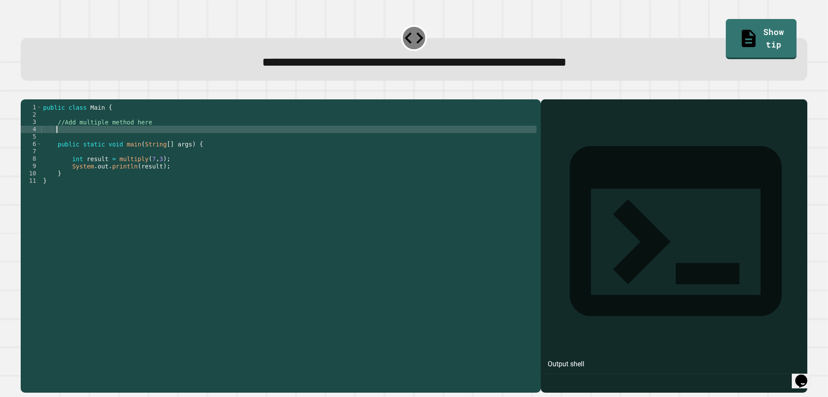
scroll to position [0, 0]
type textarea "******"
click at [141, 127] on div "public class Main { //Add multiple method here public static void main ( String…" at bounding box center [288, 236] width 495 height 264
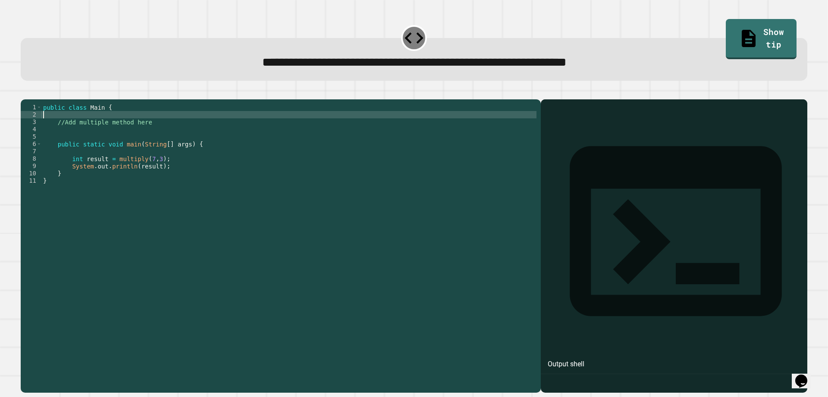
click at [170, 137] on div "public class Main { //Add multiple method here public static void main ( String…" at bounding box center [288, 236] width 495 height 264
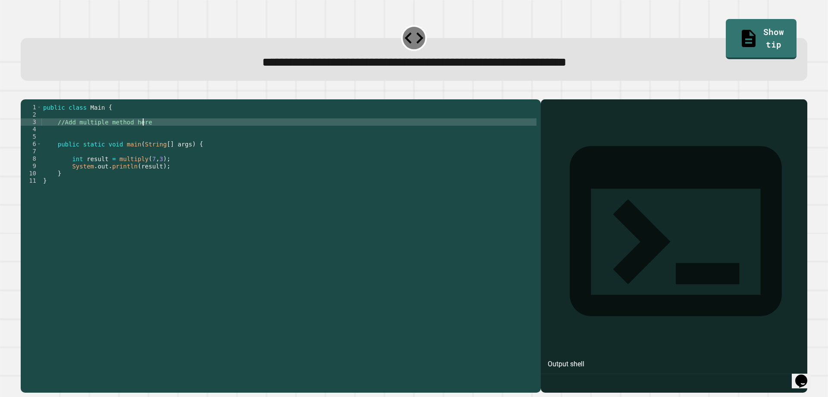
click at [158, 129] on div "public class Main { //Add multiple method here public static void main ( String…" at bounding box center [288, 236] width 495 height 264
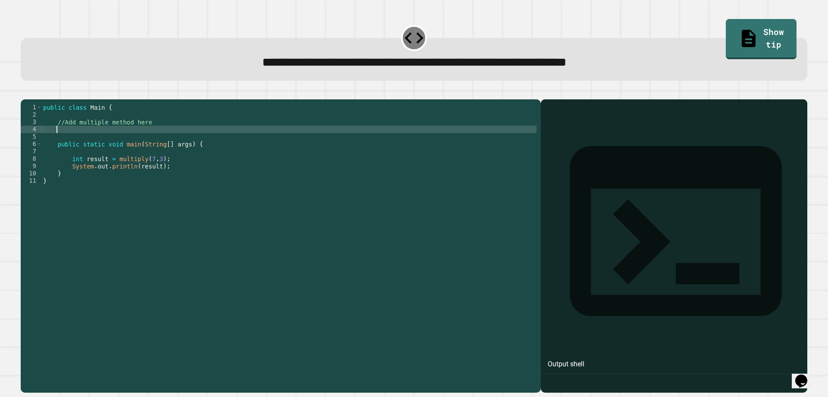
drag, startPoint x: 150, startPoint y: 145, endPoint x: 162, endPoint y: 136, distance: 15.0
click at [156, 139] on div "public class Main { //Add multiple method here public static void main ( String…" at bounding box center [288, 236] width 495 height 264
click at [163, 136] on div "public class Main { //Add multiple method here public static void main ( String…" at bounding box center [288, 236] width 495 height 264
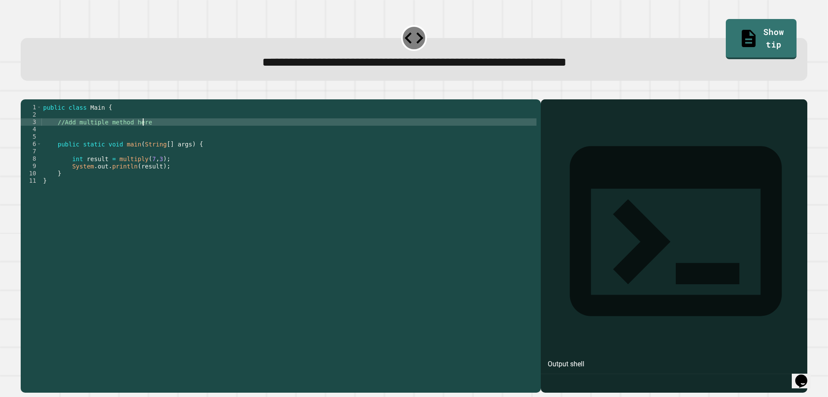
click at [163, 133] on div "public class Main { //Add multiple method here public static void main ( String…" at bounding box center [288, 236] width 495 height 264
type textarea "**"
type textarea "**********"
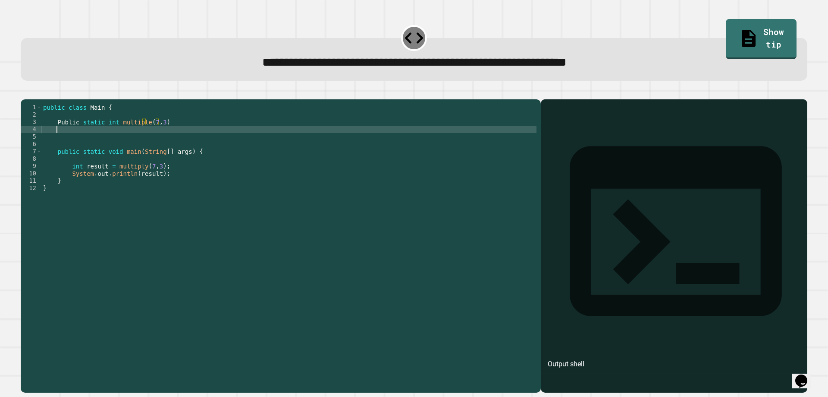
scroll to position [0, 0]
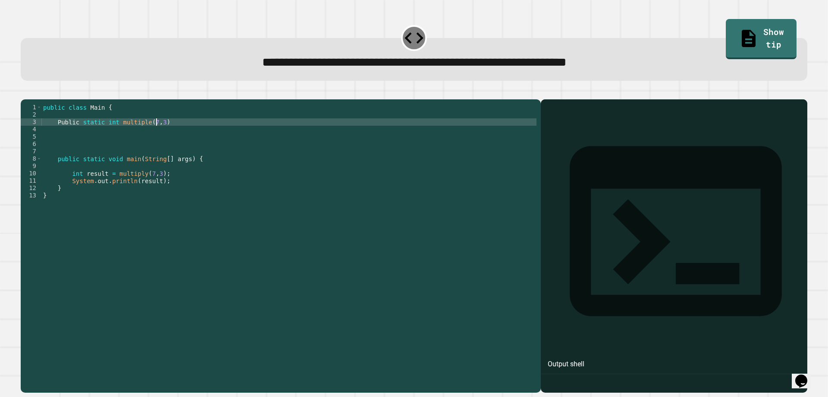
click at [157, 137] on div "public class Main { Public static int multiple ( 7 , 3 ) public static void mai…" at bounding box center [288, 236] width 495 height 264
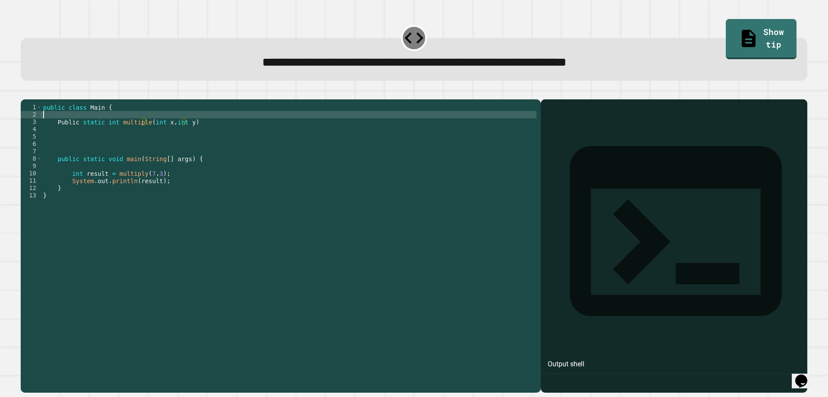
click at [314, 129] on div "public class Main { Public static int multiple ( int x , int y ) public static …" at bounding box center [288, 236] width 495 height 264
click at [313, 136] on div "public class Main { Public static int multiple ( int x , int y ) public static …" at bounding box center [288, 236] width 495 height 264
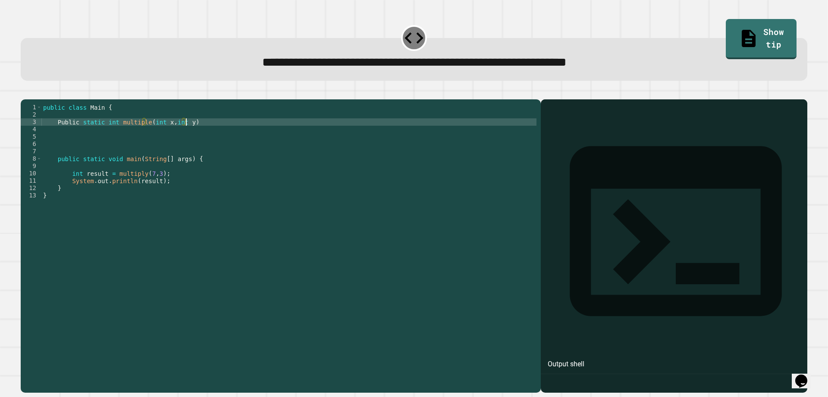
type textarea "**********"
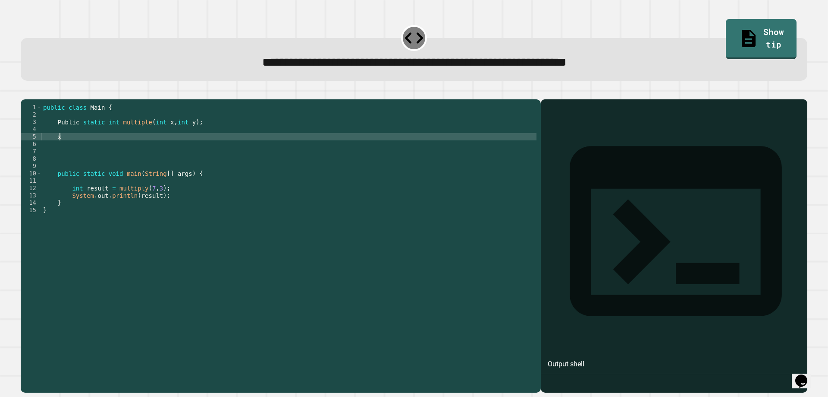
scroll to position [0, 1]
type textarea "*"
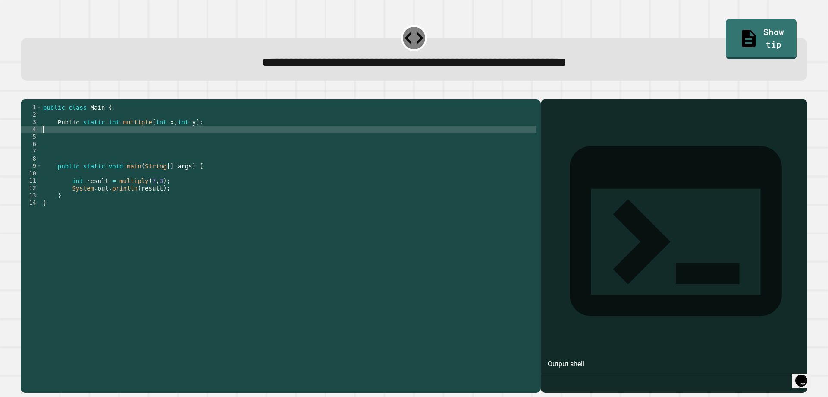
click at [256, 145] on div "public class Main { Public static int multiple ( int x , int y ) ; public stati…" at bounding box center [288, 236] width 495 height 264
click at [25, 92] on button "button" at bounding box center [25, 92] width 0 height 0
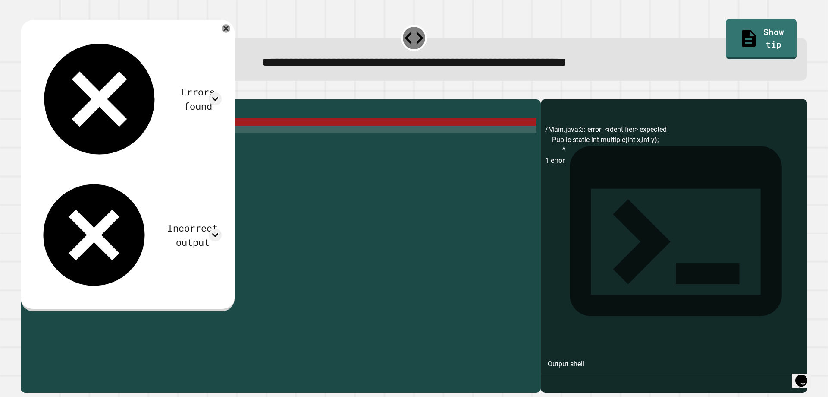
click at [80, 138] on div "public class Main { Public static int multiple ( int x , int y ) ; public stati…" at bounding box center [288, 236] width 495 height 264
click at [193, 137] on div "public class Main { Public static int multiple ( int x , int y ) ; public stati…" at bounding box center [288, 236] width 495 height 264
click at [205, 137] on div "public class Main { Public static int multiple ( int x , int y ) ; public stati…" at bounding box center [288, 236] width 495 height 264
type textarea "**********"
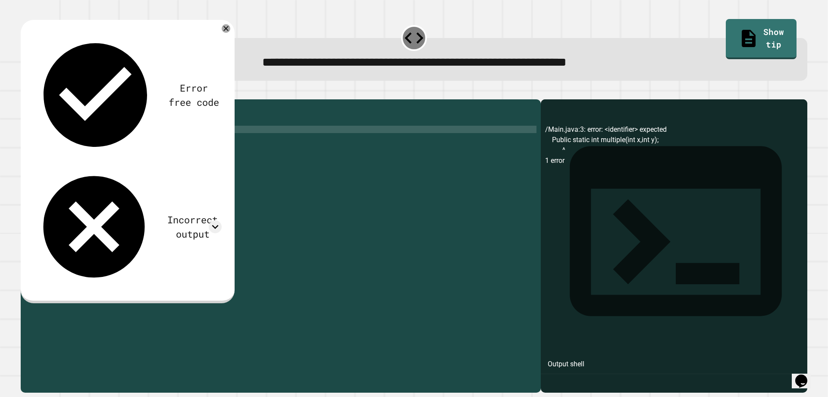
scroll to position [0, 1]
click at [197, 131] on div "public class Main { Public static int multiple ( int x , int y ) ; int public s…" at bounding box center [288, 236] width 495 height 264
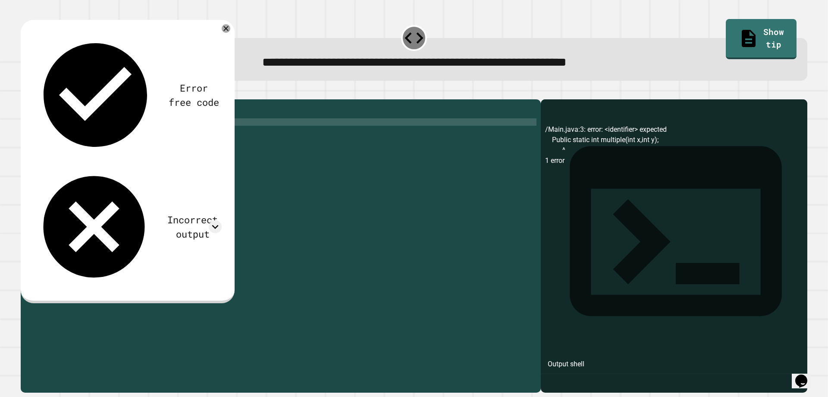
click at [196, 133] on div "public class Main { Public static int multiple ( int x , int y ) ; int public s…" at bounding box center [288, 236] width 495 height 264
type textarea "**********"
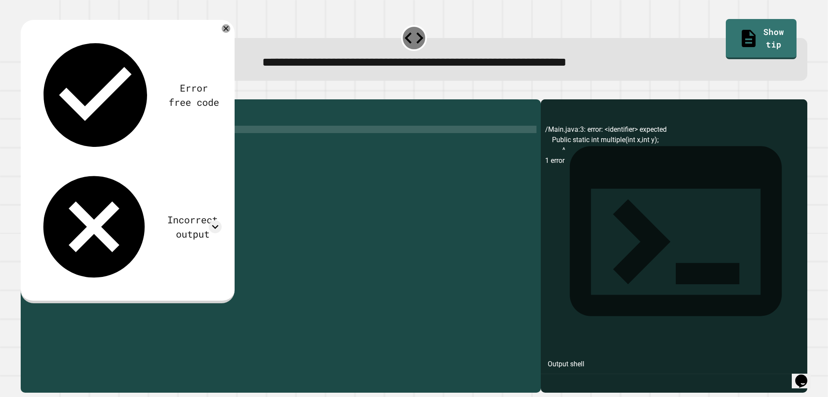
click at [180, 152] on div "public class Main { Public static int multiple ( int x , int y ) { } int public…" at bounding box center [288, 236] width 495 height 264
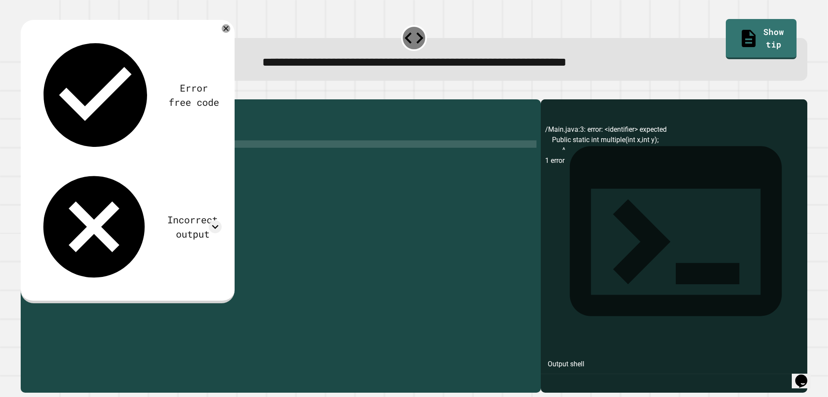
click at [181, 155] on div "public class Main { Public static int multiple ( int x , int y ) { } int public…" at bounding box center [288, 236] width 495 height 264
type textarea "*"
click at [165, 145] on div "public class Main { Public static int multiple ( int x , int y ) { } public sta…" at bounding box center [288, 236] width 495 height 264
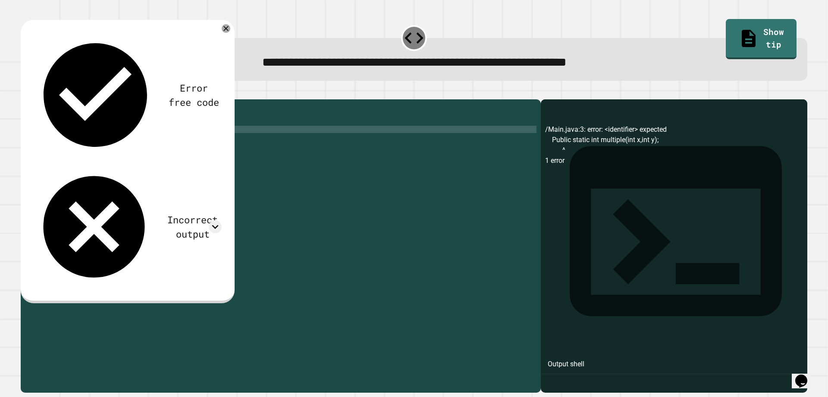
scroll to position [0, 3]
type textarea "***"
click at [160, 136] on div "public class Main { Public static int multiple ( int x , int y ) { } public sta…" at bounding box center [288, 236] width 495 height 264
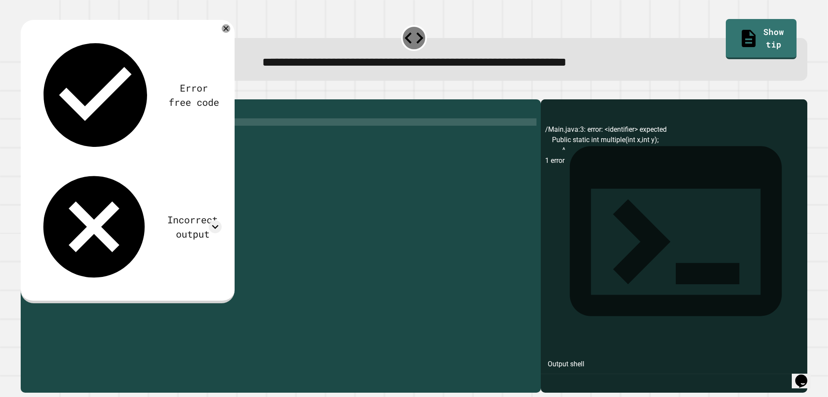
click at [161, 135] on div "public class Main { Public static int multiple ( int x , int y ) { } public sta…" at bounding box center [288, 236] width 495 height 264
type textarea "**********"
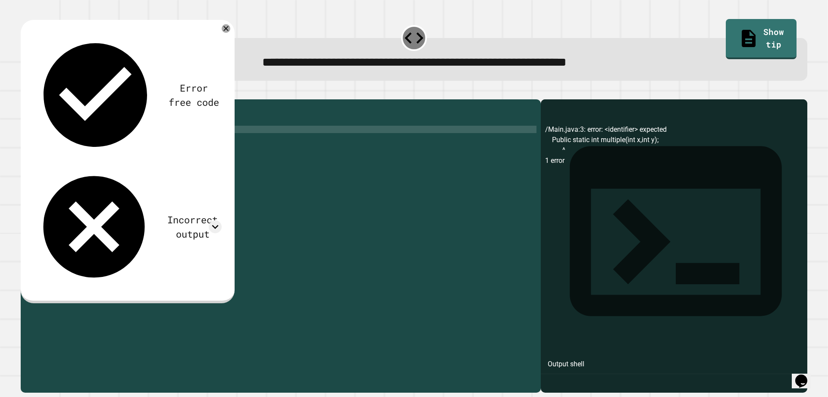
type textarea "*"
click at [184, 138] on div "public class Main { Public static int multiple ( int a , int y ) { } public sta…" at bounding box center [288, 236] width 495 height 264
click at [182, 137] on div "public class Main { Public static int multiple ( int a , int y ) { } public sta…" at bounding box center [288, 236] width 495 height 264
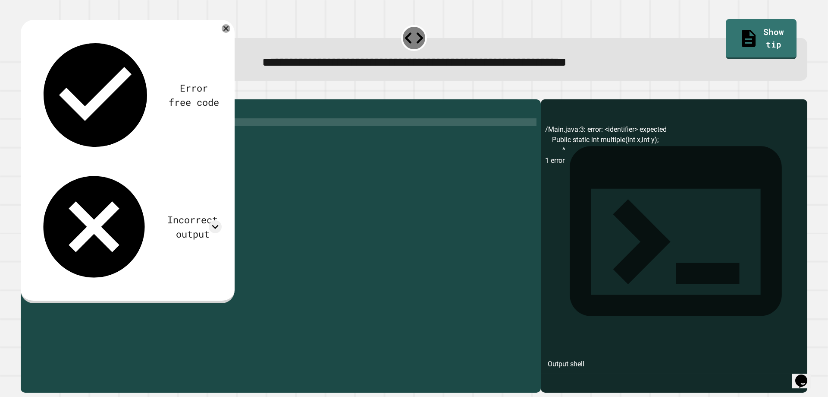
type textarea "**********"
click at [250, 138] on div "public class Main { Public static int multiple ( int a , int b ) { } public sta…" at bounding box center [288, 236] width 495 height 264
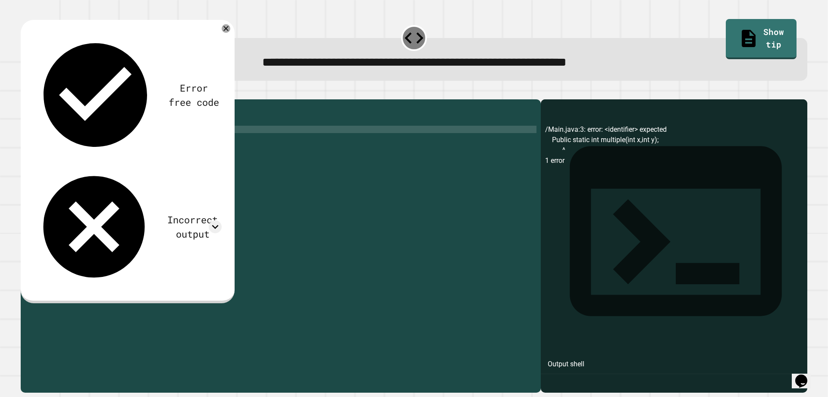
scroll to position [0, 4]
click at [25, 92] on button "button" at bounding box center [25, 92] width 0 height 0
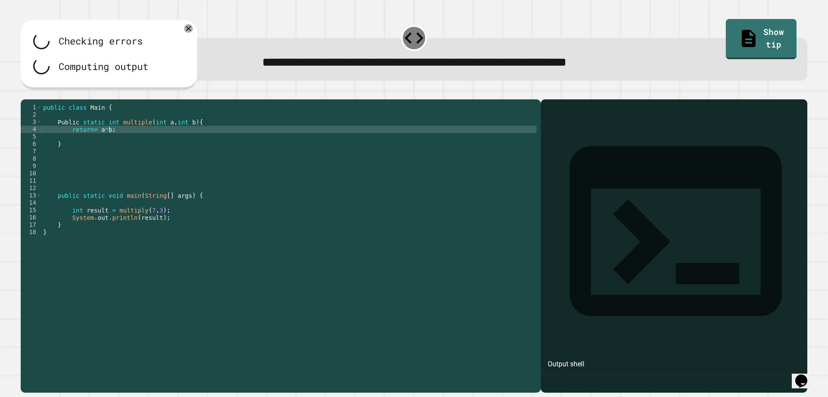
click at [40, 99] on div at bounding box center [414, 94] width 787 height 10
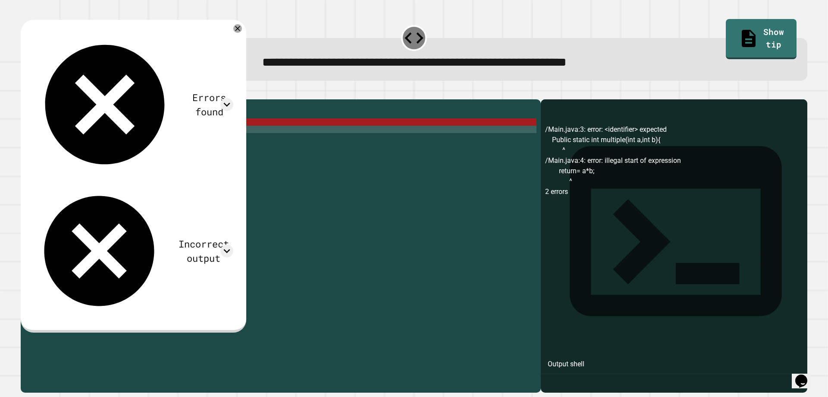
click at [82, 143] on div "public class Main { Public static int multiple ( int a , int b ) { return = a *…" at bounding box center [288, 236] width 495 height 264
click at [75, 144] on div "public class Main { Public static int multiple ( int a , int b ) { return = a *…" at bounding box center [288, 236] width 495 height 264
click at [195, 133] on div "public class Main { Public static int multiple ( int a , int b ) { return = a *…" at bounding box center [288, 236] width 495 height 264
click at [142, 136] on div "public class Main { Public static int multiple ( int a , int b ) { return = a *…" at bounding box center [288, 236] width 495 height 264
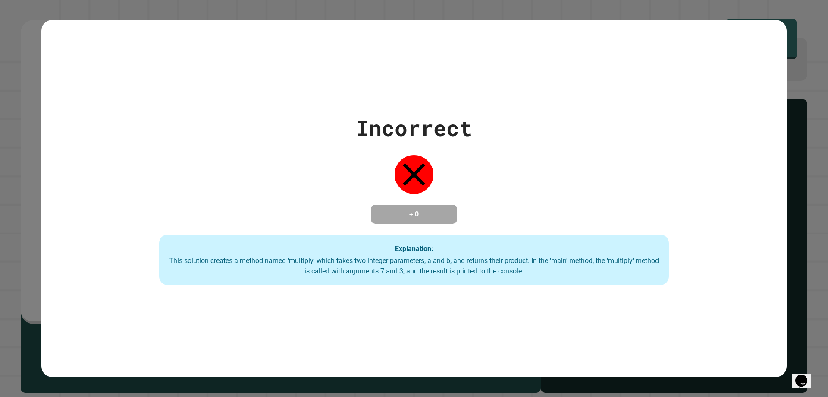
scroll to position [0, 7]
type textarea "**********"
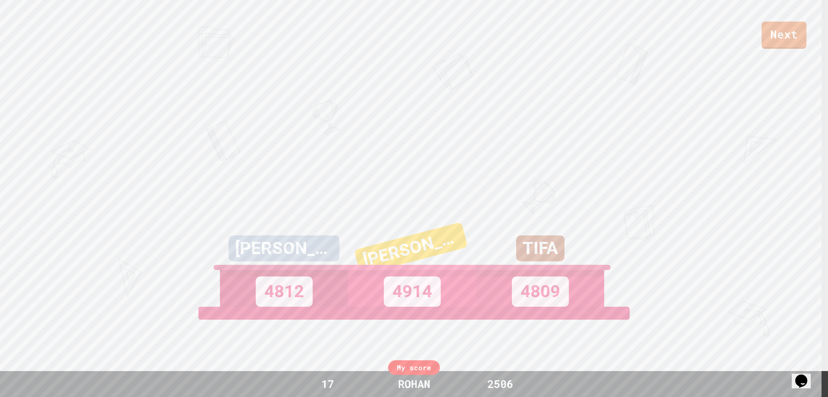
click at [354, 301] on div "4914" at bounding box center [412, 288] width 128 height 37
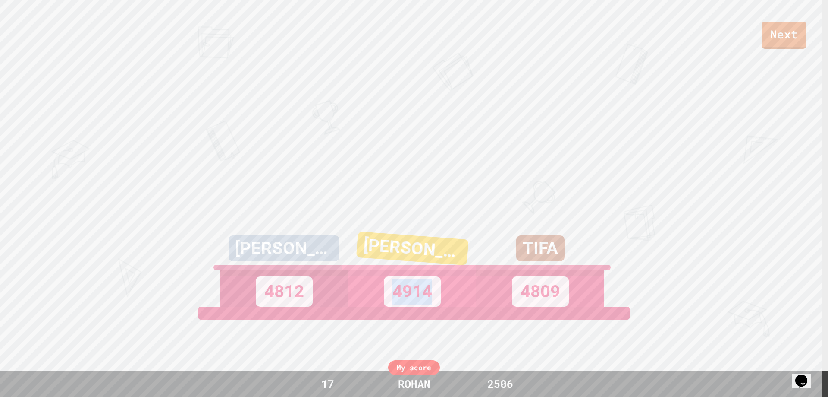
click at [354, 301] on div "4914" at bounding box center [412, 288] width 128 height 37
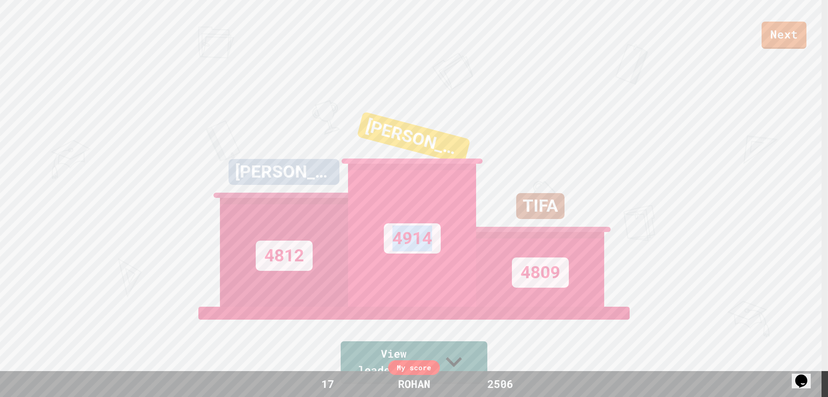
click at [437, 306] on div "4914" at bounding box center [412, 235] width 128 height 143
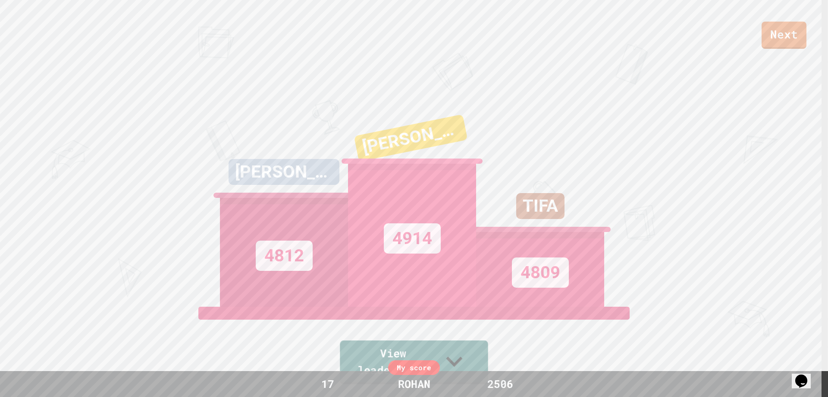
click at [415, 347] on div "View leaderboard" at bounding box center [414, 344] width 147 height 77
